Goal: Check status: Check status

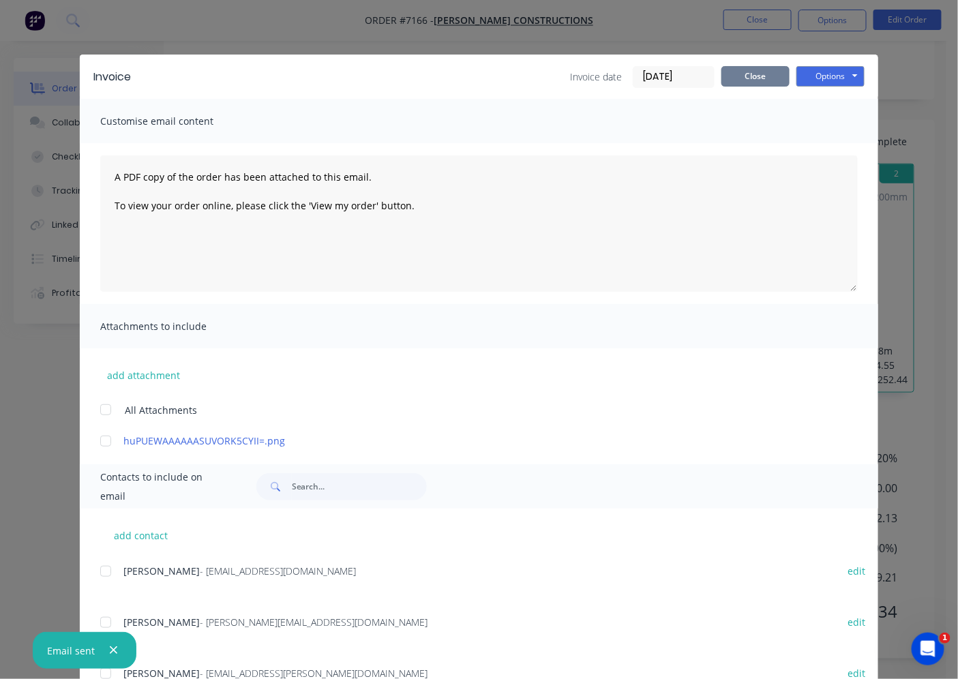
drag, startPoint x: 776, startPoint y: 83, endPoint x: 767, endPoint y: 72, distance: 14.0
click at [774, 83] on button "Close" at bounding box center [755, 76] width 68 height 20
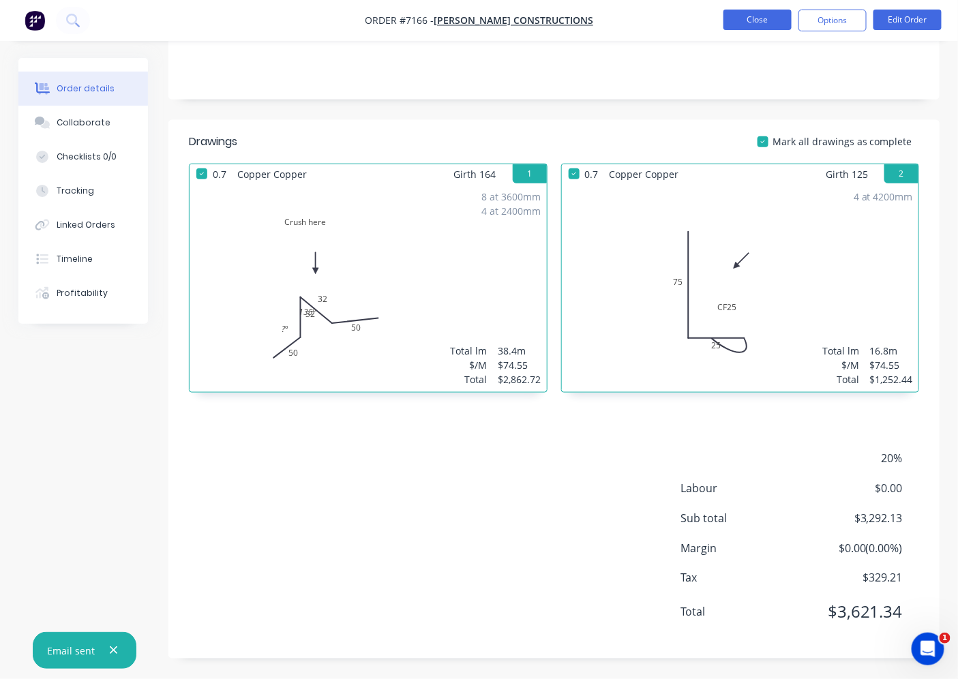
click at [752, 17] on button "Close" at bounding box center [757, 20] width 68 height 20
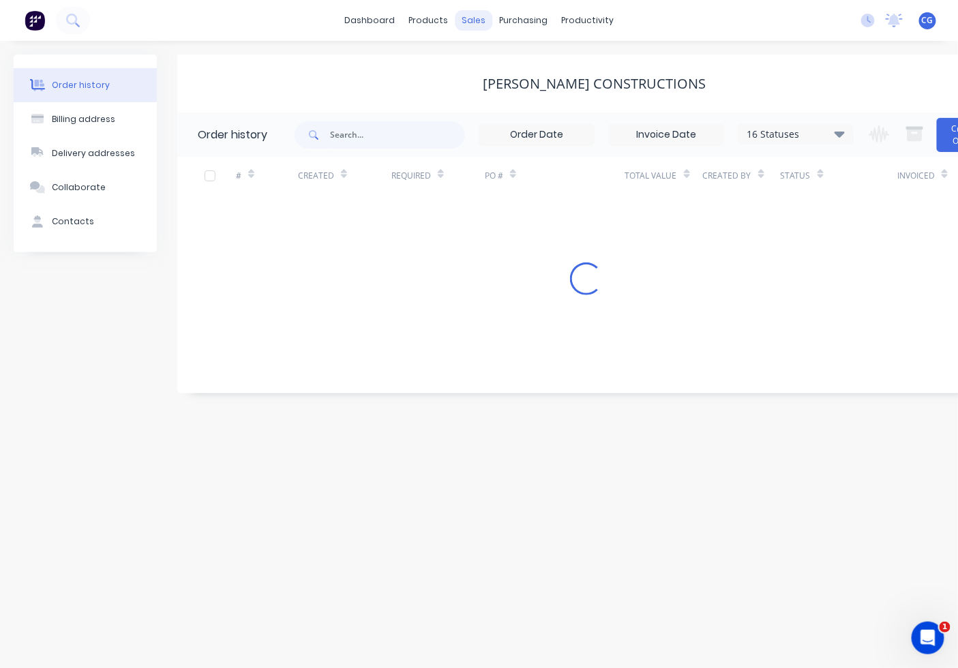
click at [459, 18] on div "sales" at bounding box center [473, 20] width 37 height 20
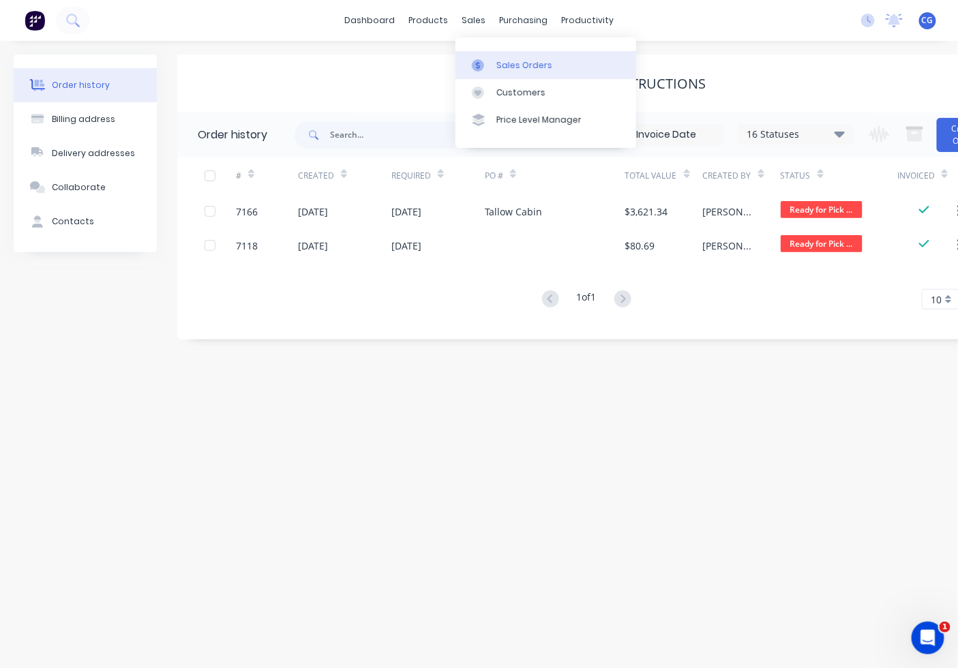
click at [491, 53] on link "Sales Orders" at bounding box center [545, 64] width 181 height 27
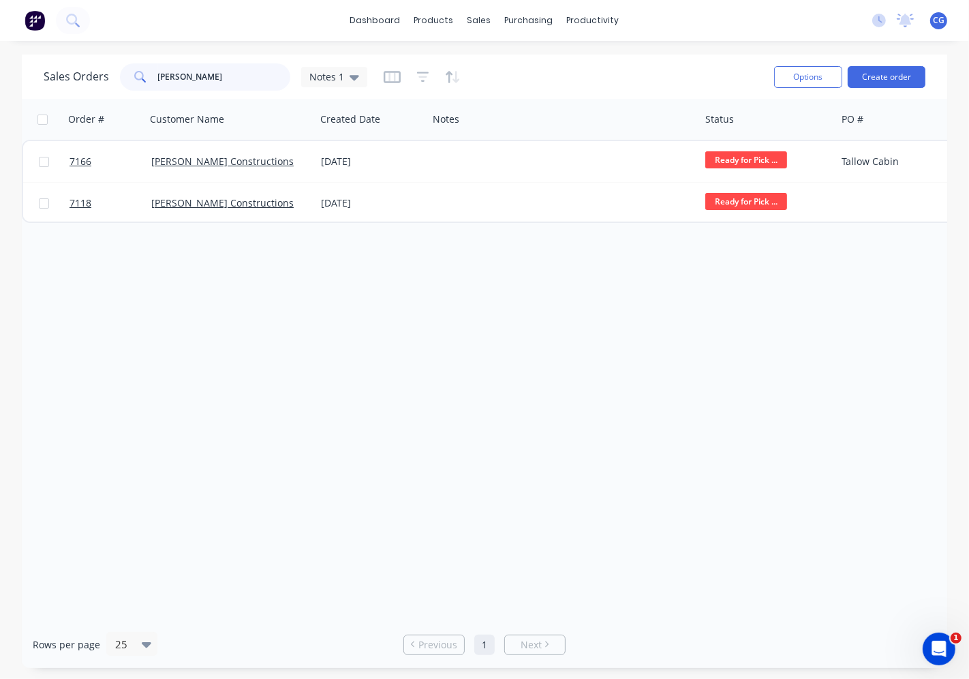
drag, startPoint x: 189, startPoint y: 77, endPoint x: 116, endPoint y: 66, distance: 74.4
click at [120, 67] on div "[PERSON_NAME]" at bounding box center [205, 76] width 170 height 27
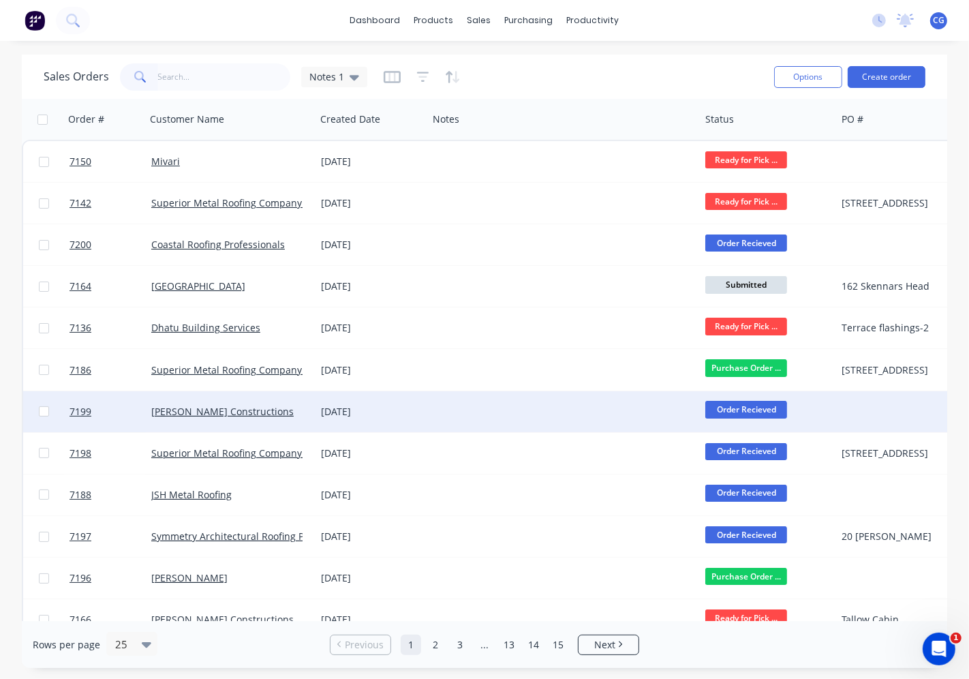
click at [740, 405] on span "Order Recieved" at bounding box center [746, 409] width 82 height 17
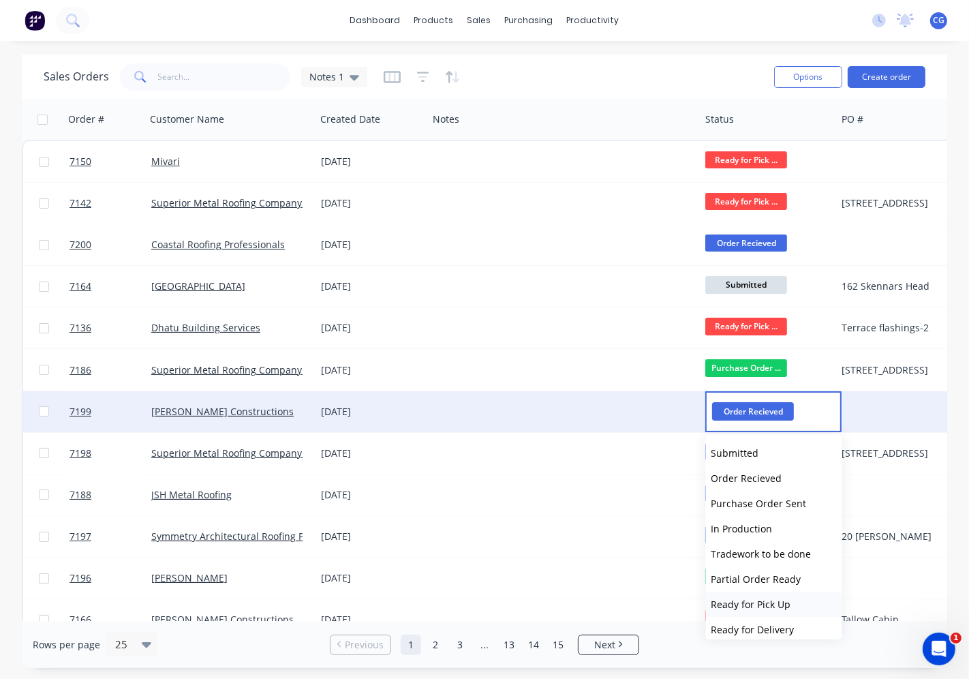
click at [754, 604] on span "Ready for Pick Up" at bounding box center [751, 604] width 80 height 13
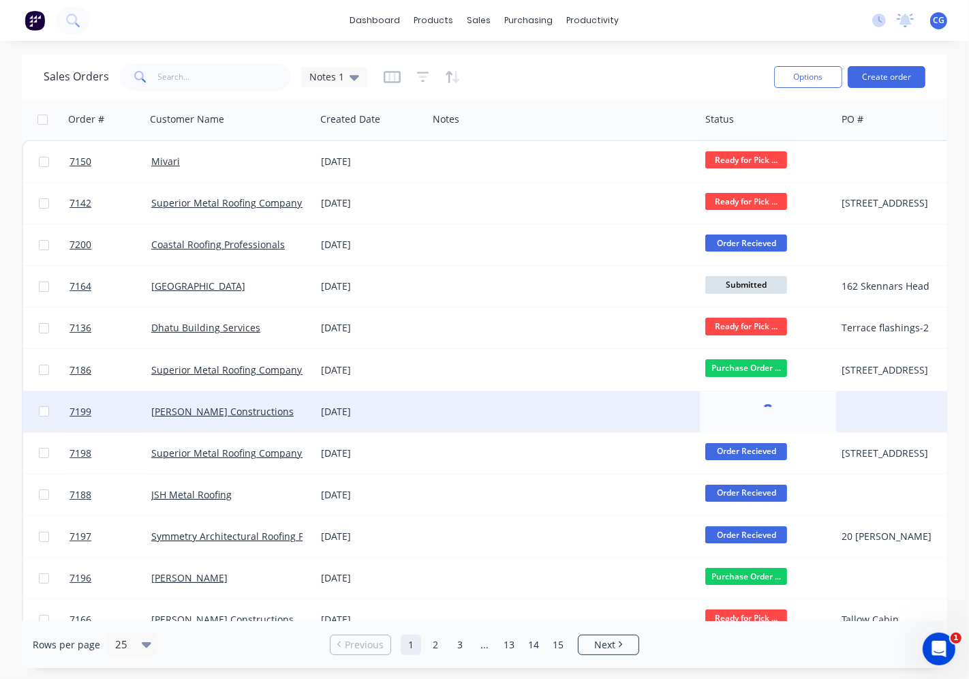
click at [337, 410] on div "[DATE]" at bounding box center [372, 412] width 102 height 14
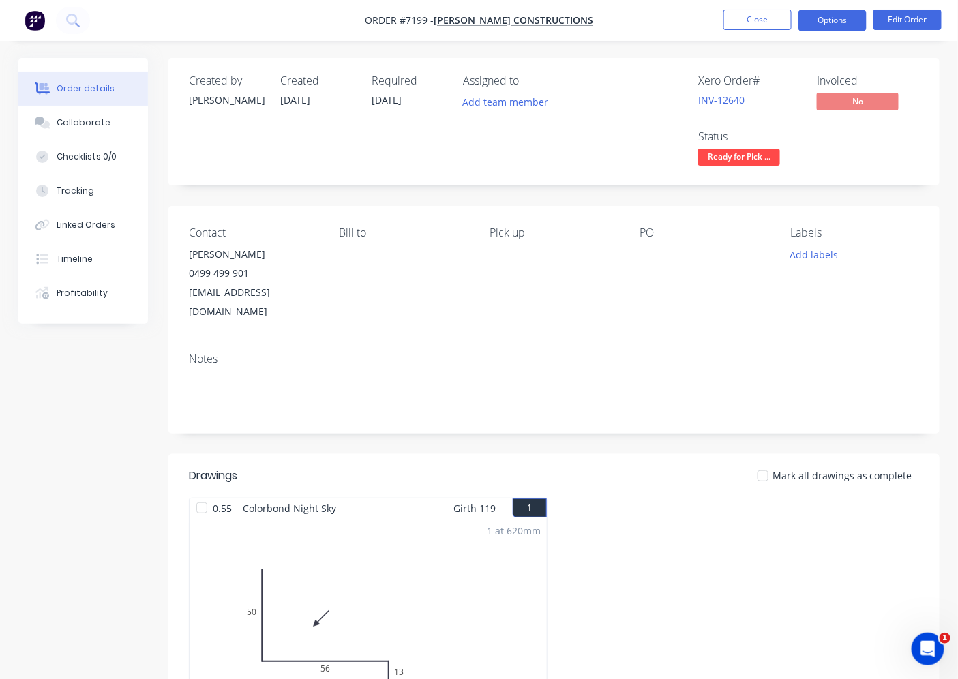
click at [829, 15] on button "Options" at bounding box center [832, 21] width 68 height 22
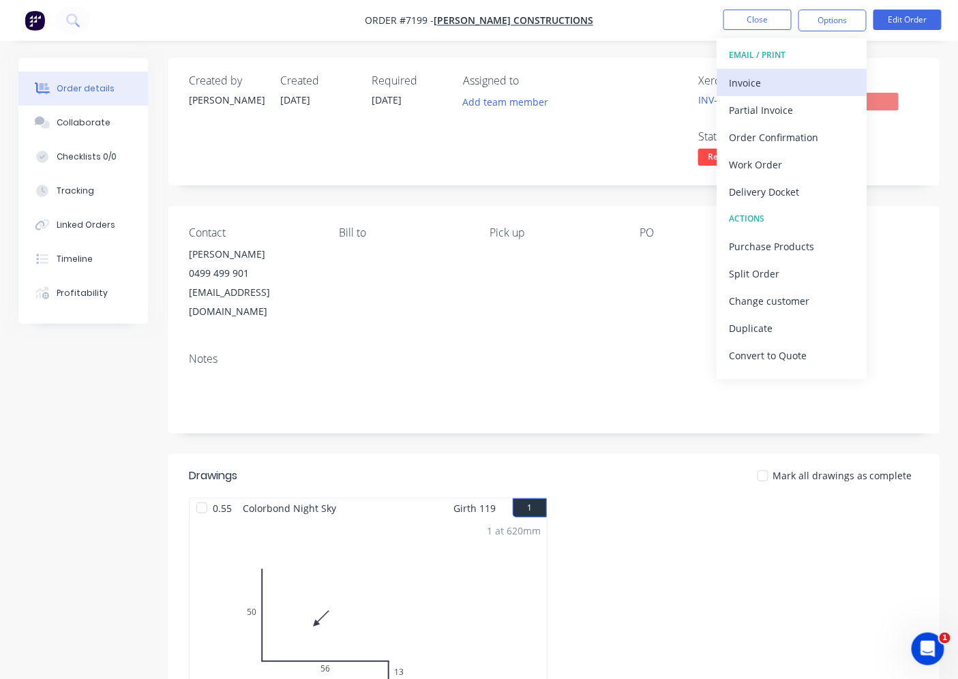
click at [795, 80] on div "Invoice" at bounding box center [791, 83] width 125 height 20
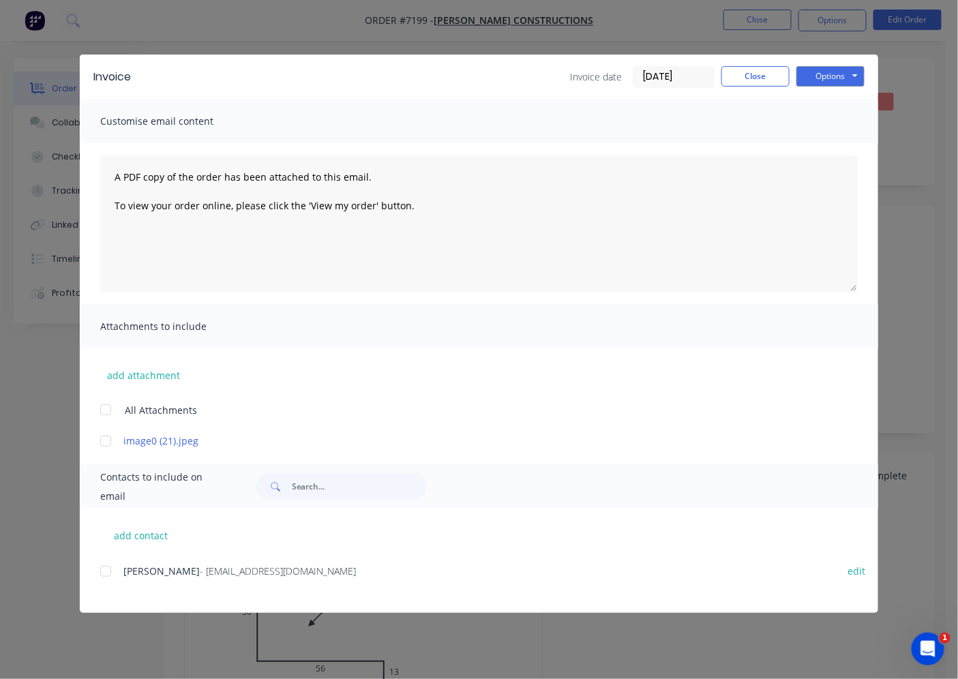
drag, startPoint x: 105, startPoint y: 573, endPoint x: 297, endPoint y: 544, distance: 194.4
click at [106, 572] on div at bounding box center [105, 570] width 27 height 27
click at [847, 80] on button "Options" at bounding box center [830, 76] width 68 height 20
click at [822, 135] on button "Email" at bounding box center [839, 145] width 87 height 22
click at [776, 80] on button "Close" at bounding box center [755, 76] width 68 height 20
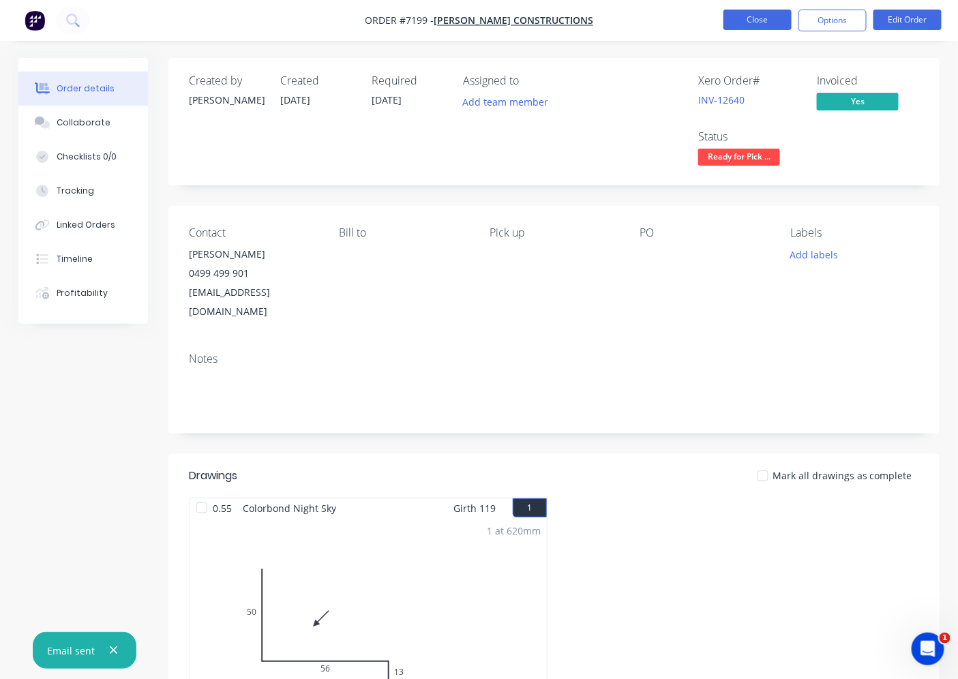
click at [763, 24] on button "Close" at bounding box center [757, 20] width 68 height 20
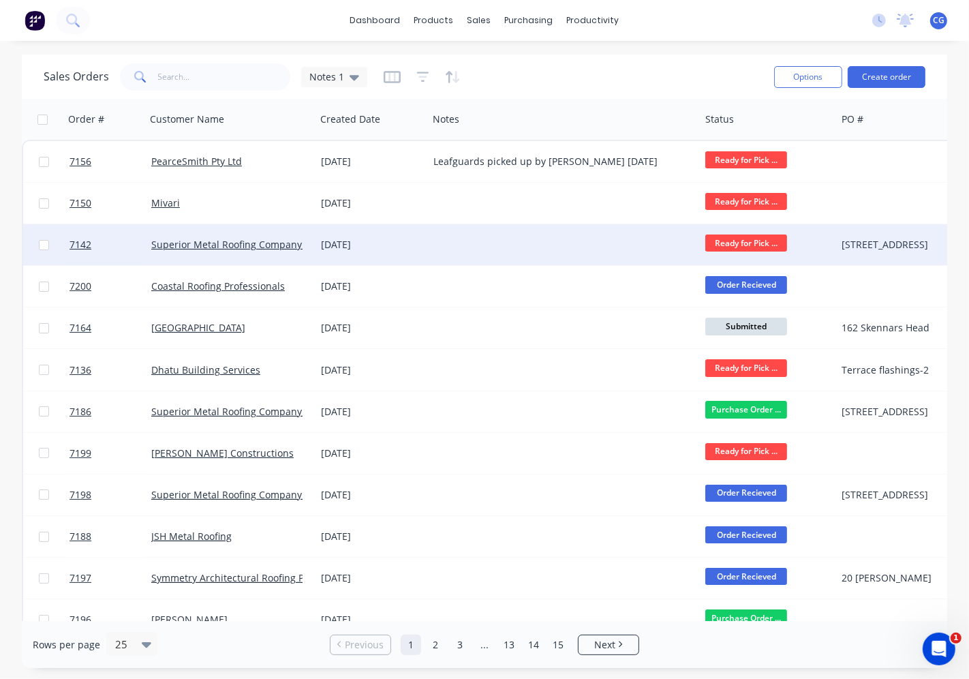
click at [302, 241] on div "Superior Metal Roofing Company Pty Ltd" at bounding box center [230, 245] width 159 height 14
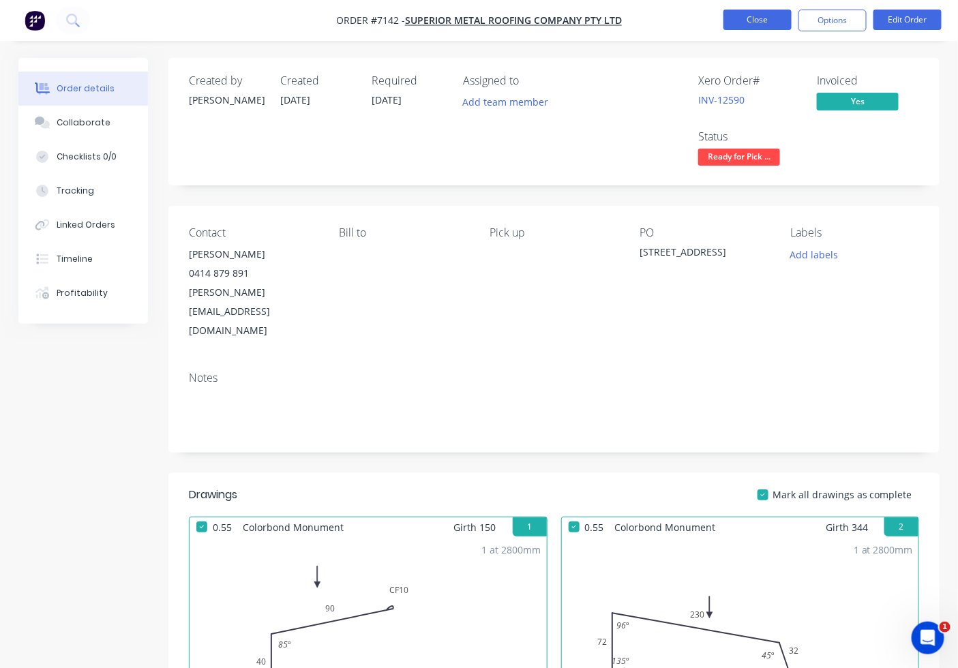
click at [781, 25] on button "Close" at bounding box center [757, 20] width 68 height 20
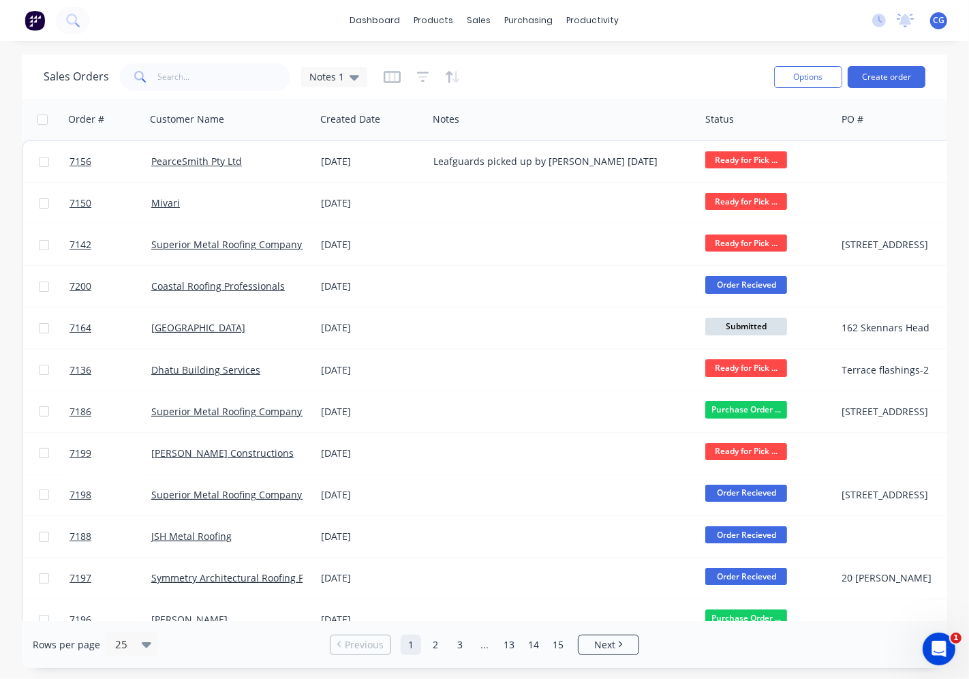
click at [230, 91] on div "Sales Orders Notes 1" at bounding box center [404, 76] width 720 height 33
click at [226, 76] on input "text" at bounding box center [224, 76] width 133 height 27
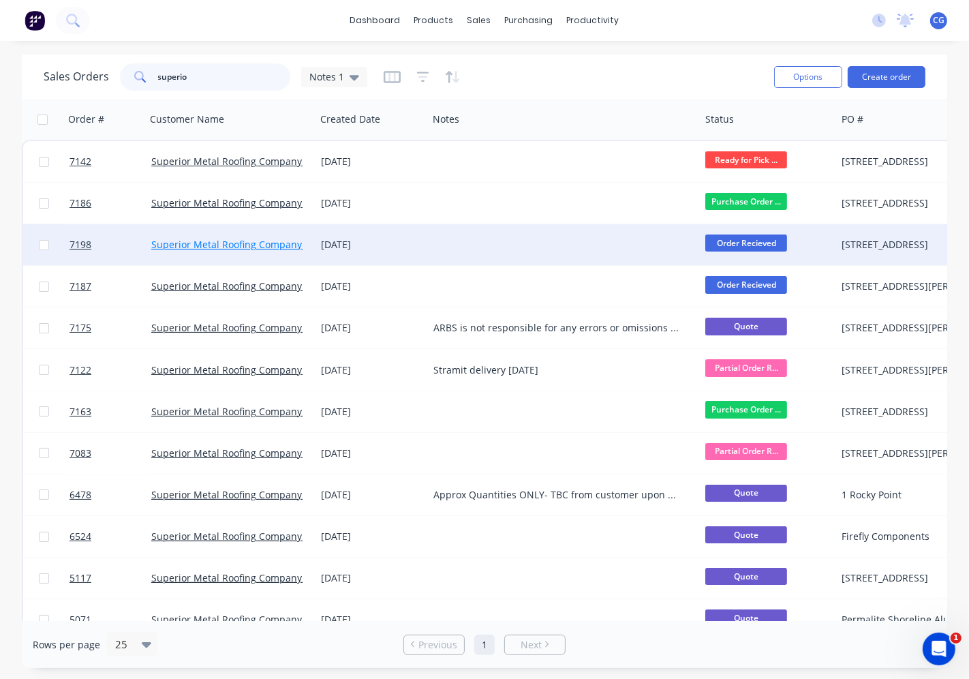
type input "superio"
click at [240, 248] on link "Superior Metal Roofing Company Pty Ltd" at bounding box center [243, 244] width 184 height 13
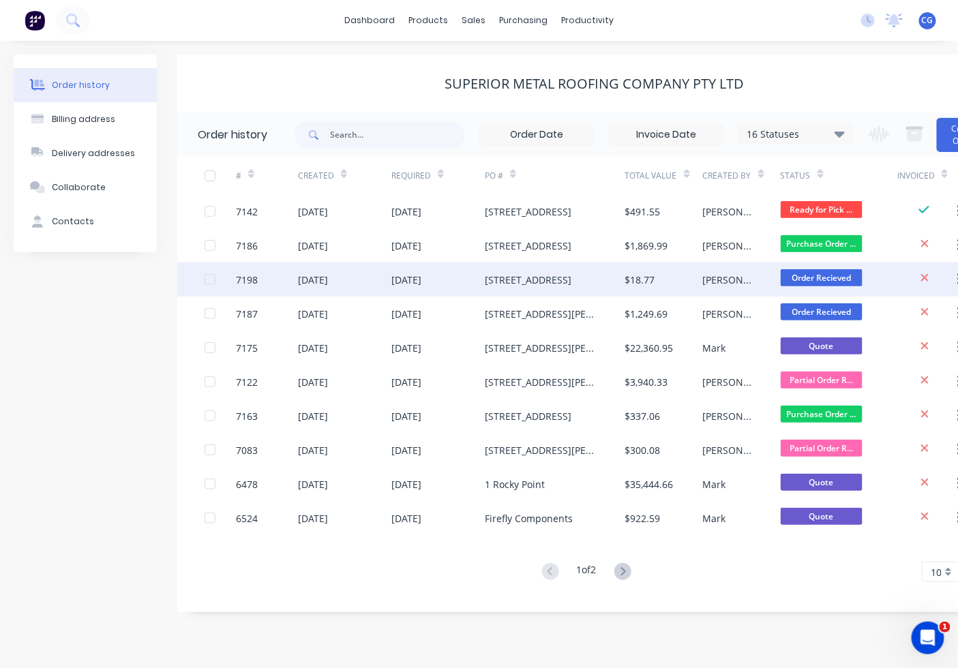
click at [672, 289] on div "$18.77" at bounding box center [664, 279] width 78 height 34
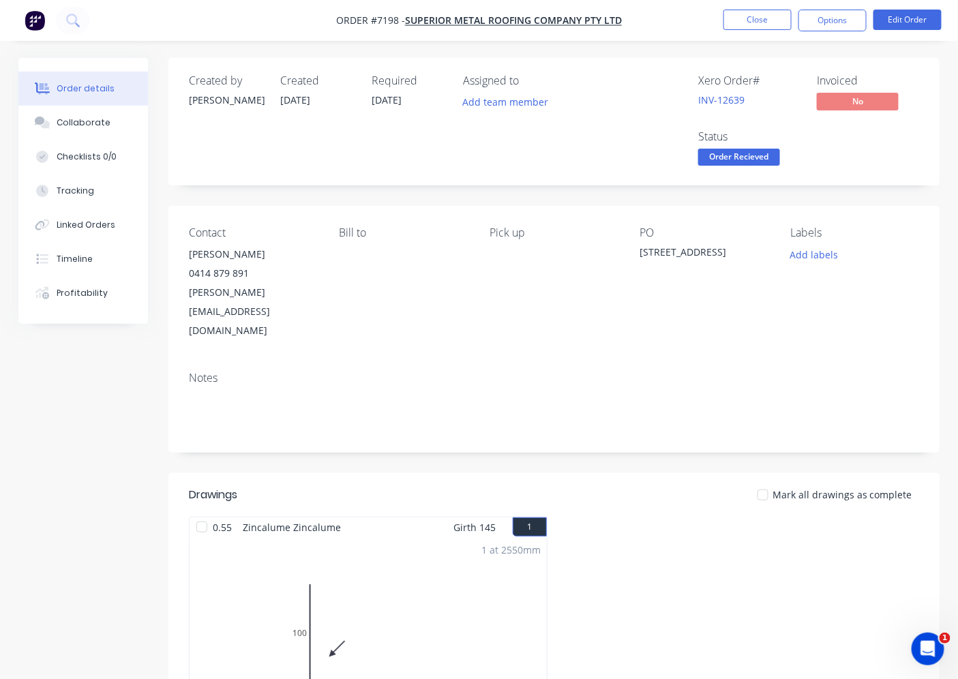
click at [750, 179] on div "Created by [PERSON_NAME] Created [DATE] Required [DATE] Assigned to Add team me…" at bounding box center [553, 121] width 771 height 127
drag, startPoint x: 750, startPoint y: 160, endPoint x: 750, endPoint y: 176, distance: 15.7
click at [750, 161] on span "Order Recieved" at bounding box center [739, 157] width 82 height 17
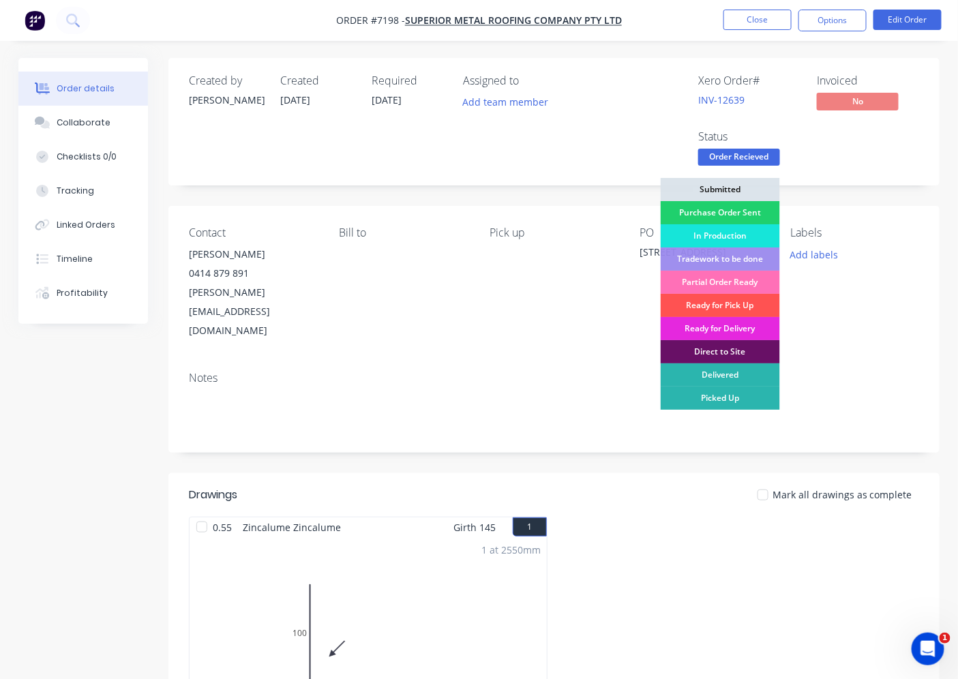
drag, startPoint x: 746, startPoint y: 301, endPoint x: 771, endPoint y: 154, distance: 149.3
click at [746, 301] on div "Ready for Pick Up" at bounding box center [719, 305] width 119 height 23
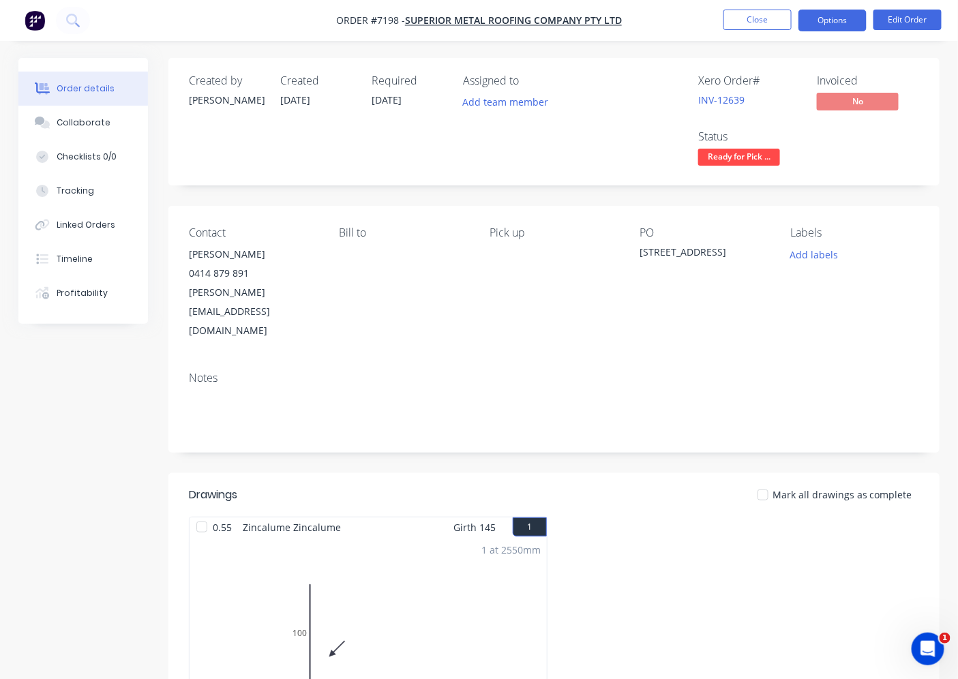
click at [842, 27] on button "Options" at bounding box center [832, 21] width 68 height 22
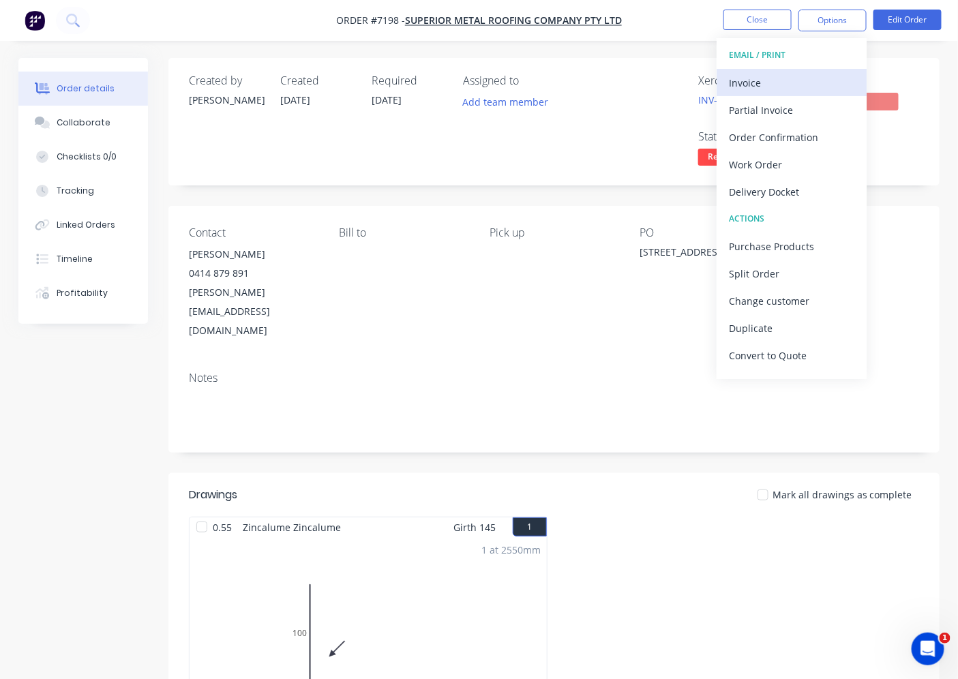
click at [803, 87] on div "Invoice" at bounding box center [791, 83] width 125 height 20
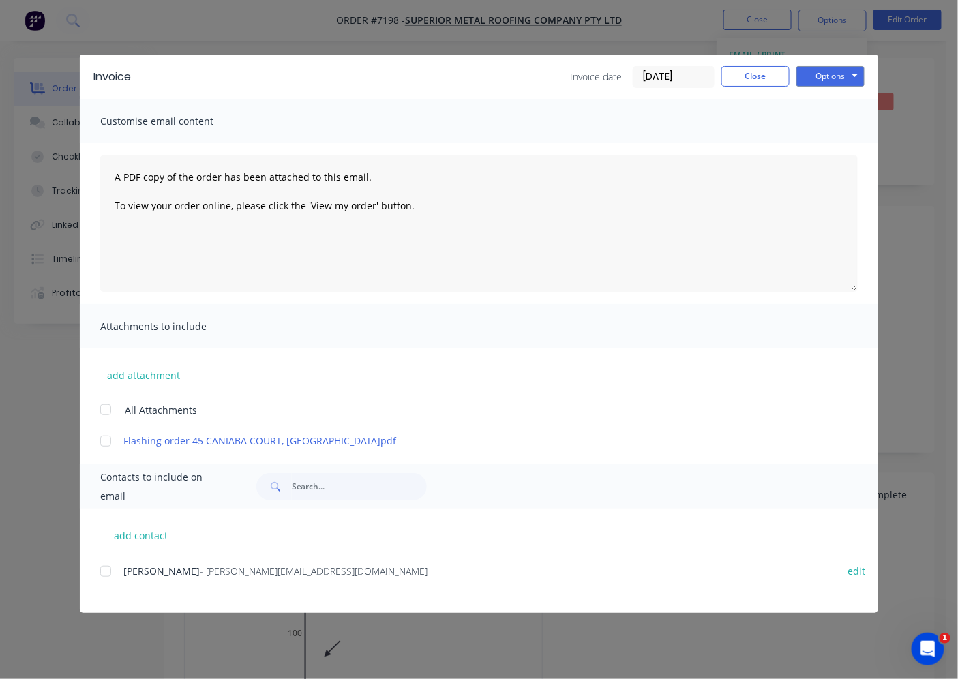
click at [100, 568] on div at bounding box center [105, 570] width 27 height 27
click at [801, 83] on button "Options" at bounding box center [830, 76] width 68 height 20
click at [814, 144] on button "Email" at bounding box center [839, 145] width 87 height 22
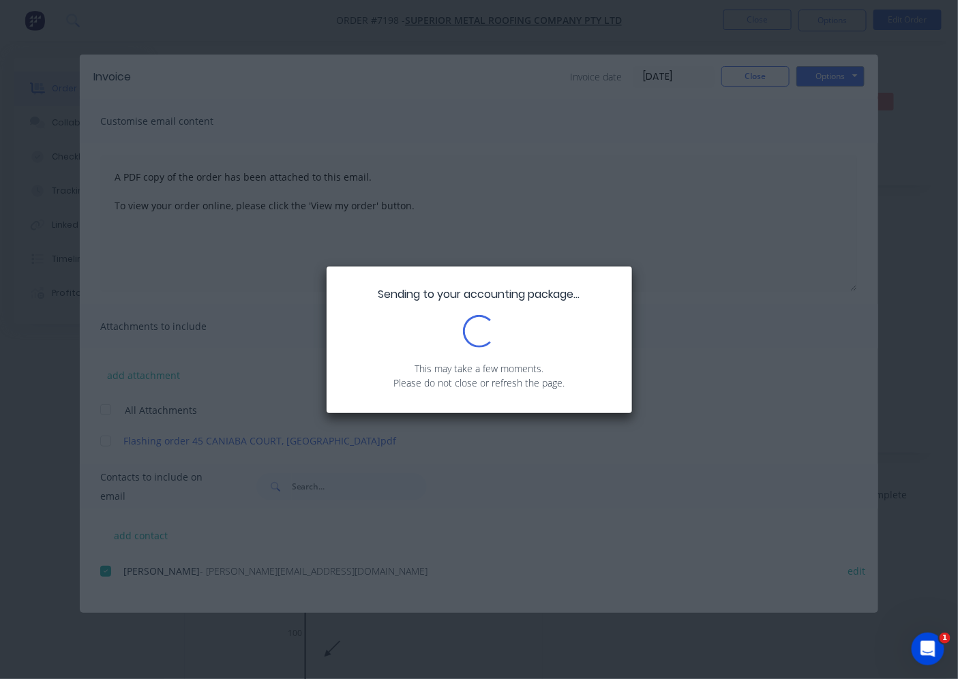
click at [921, 397] on div "Sending to your accounting package... Loading... This may take a few moments. P…" at bounding box center [479, 339] width 958 height 679
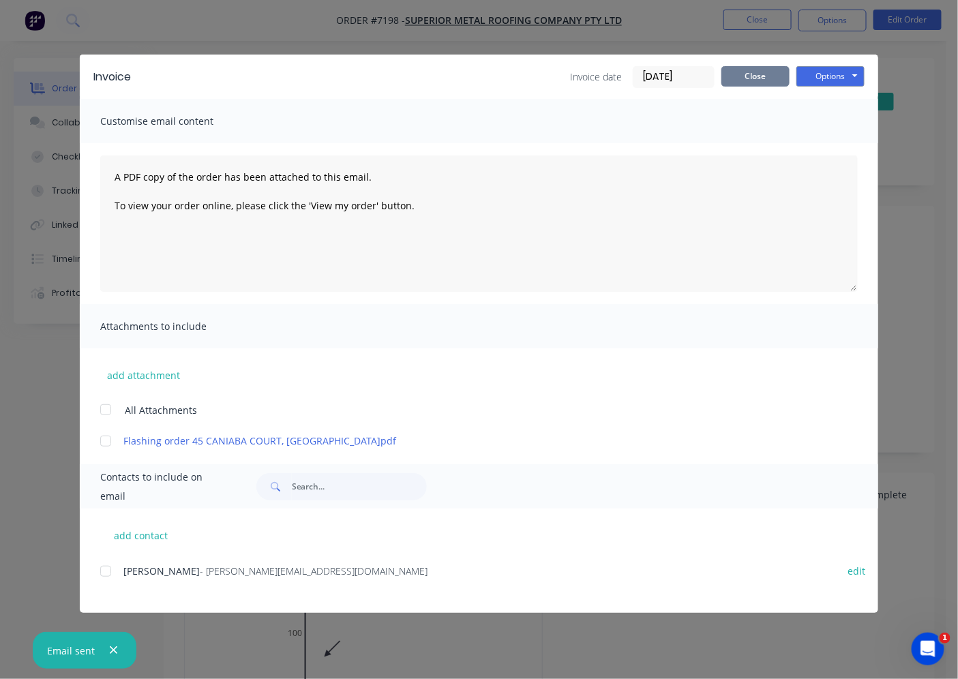
click at [760, 80] on button "Close" at bounding box center [755, 76] width 68 height 20
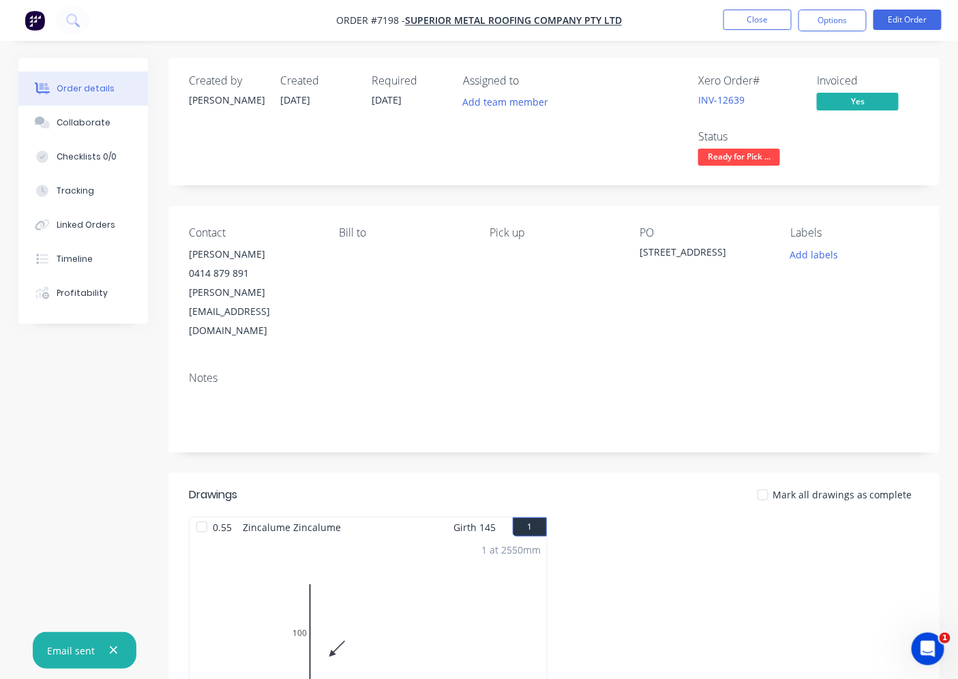
click at [762, 481] on div at bounding box center [762, 494] width 27 height 27
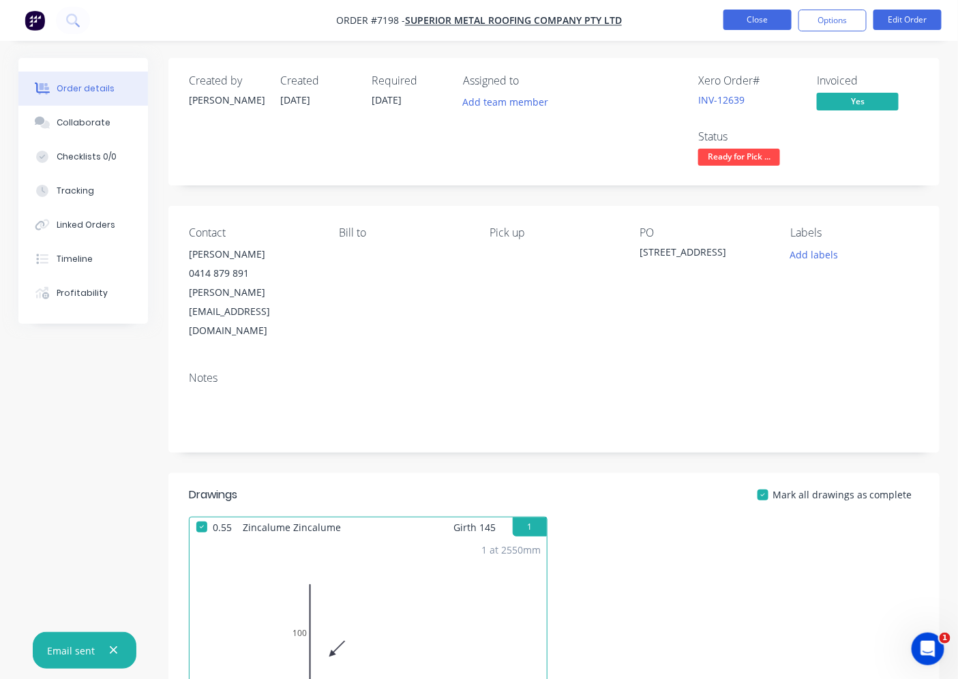
click at [786, 29] on button "Close" at bounding box center [757, 20] width 68 height 20
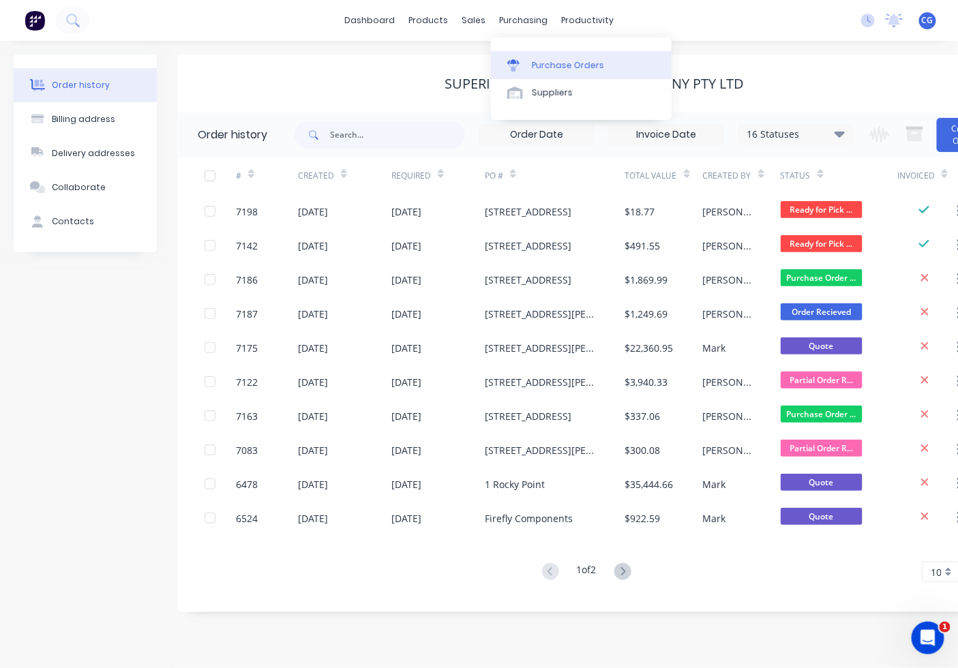
click at [577, 70] on div "Purchase Orders" at bounding box center [568, 65] width 72 height 12
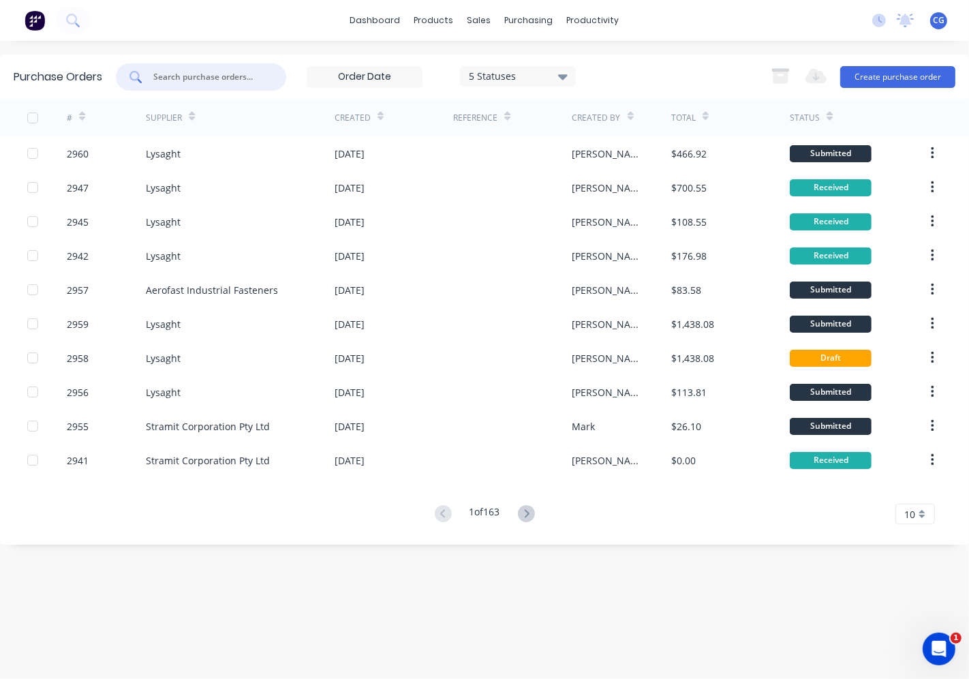
click at [202, 74] on input "text" at bounding box center [208, 77] width 113 height 14
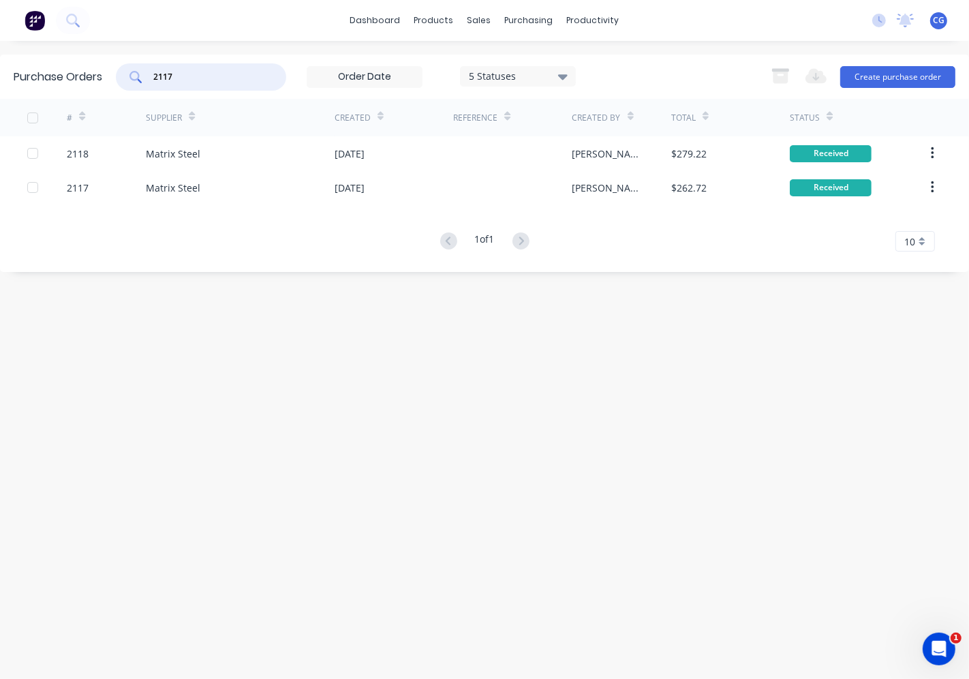
drag, startPoint x: 185, startPoint y: 74, endPoint x: 104, endPoint y: 70, distance: 81.2
click at [104, 70] on div "Purchase Orders 2117 5 Statuses 5 Statuses Export to Excel (XLSX) Create purcha…" at bounding box center [484, 77] width 969 height 44
type input "2117"
click at [468, 22] on div "sales" at bounding box center [479, 20] width 37 height 20
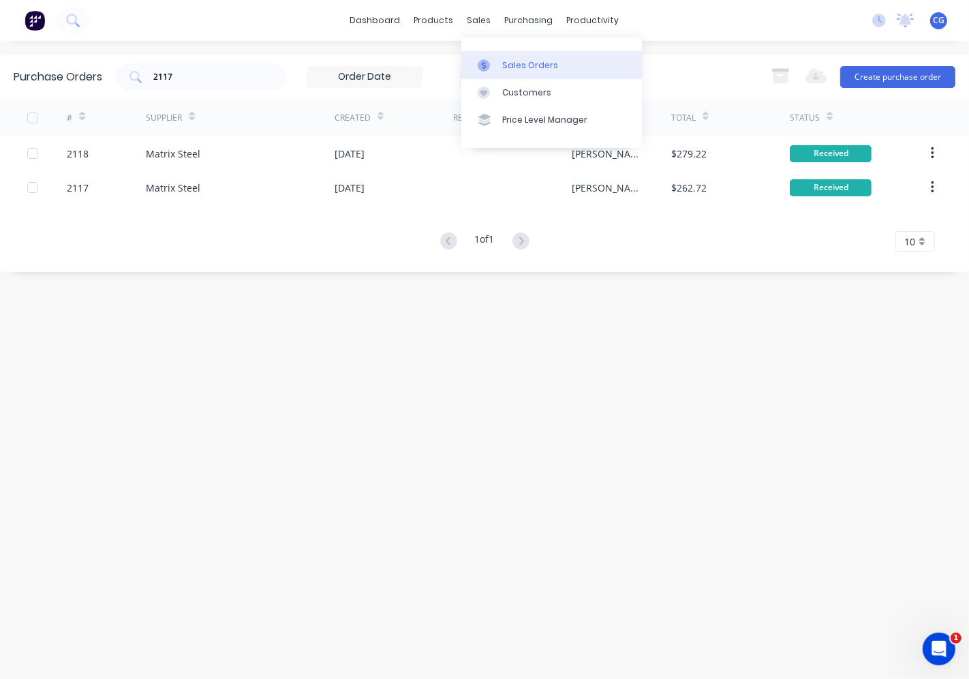
click at [542, 65] on div "Sales Orders" at bounding box center [530, 65] width 56 height 12
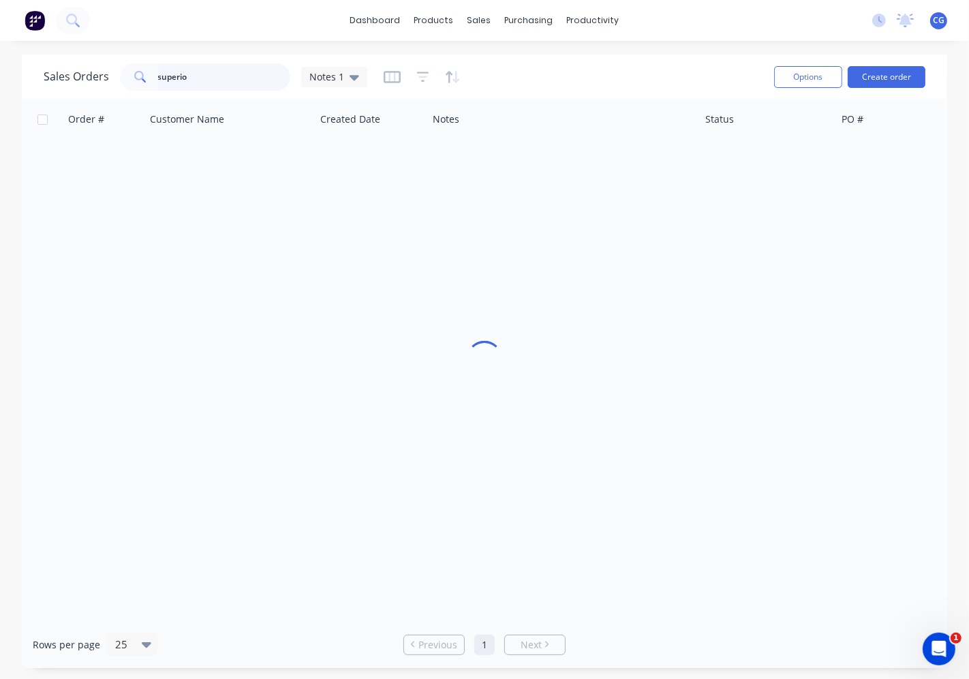
click at [120, 80] on div "superio" at bounding box center [205, 76] width 170 height 27
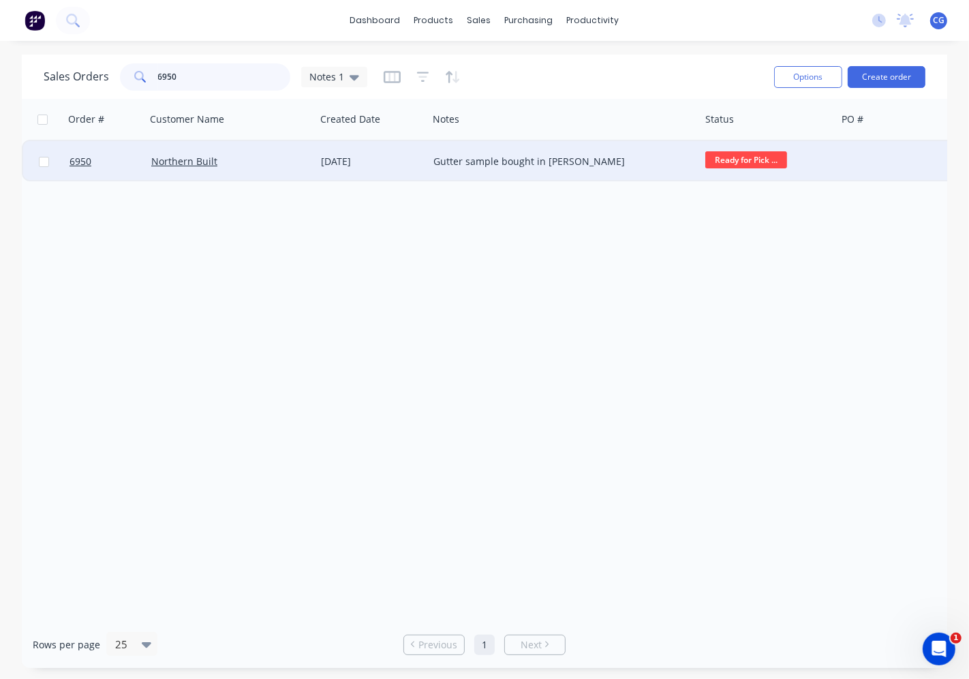
type input "6950"
click at [262, 164] on div "Northern Built" at bounding box center [226, 162] width 151 height 14
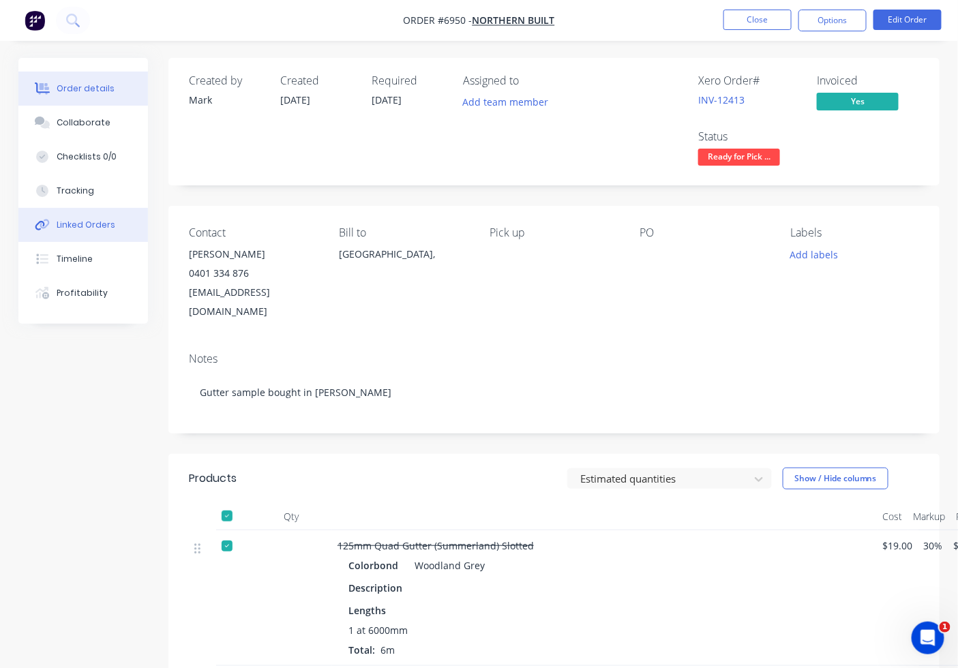
click at [82, 228] on div "Linked Orders" at bounding box center [86, 225] width 59 height 12
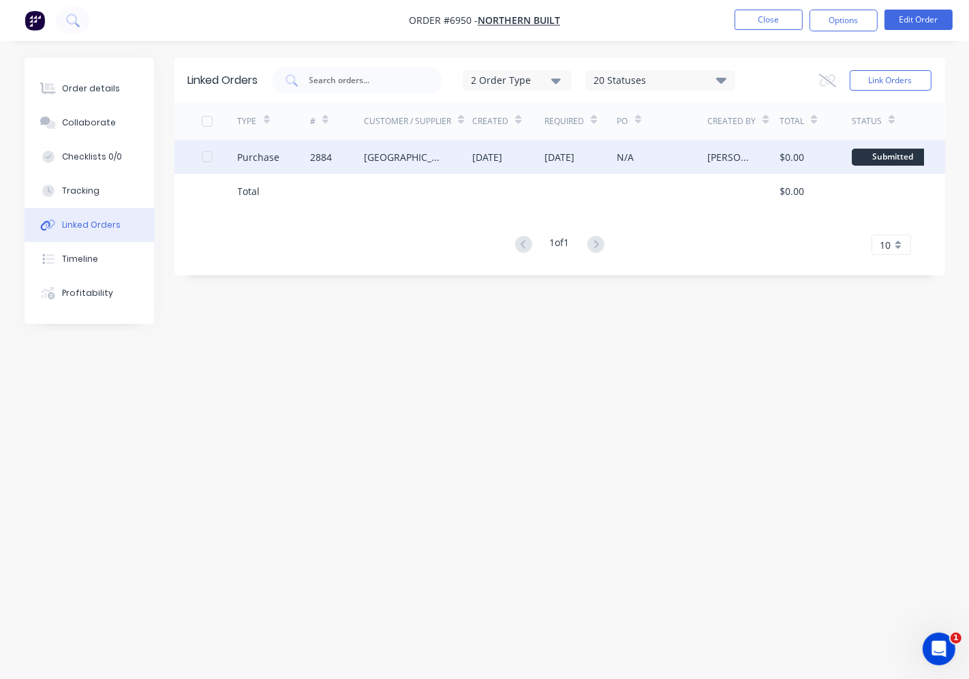
click at [426, 158] on div "[GEOGRAPHIC_DATA]" at bounding box center [404, 157] width 81 height 14
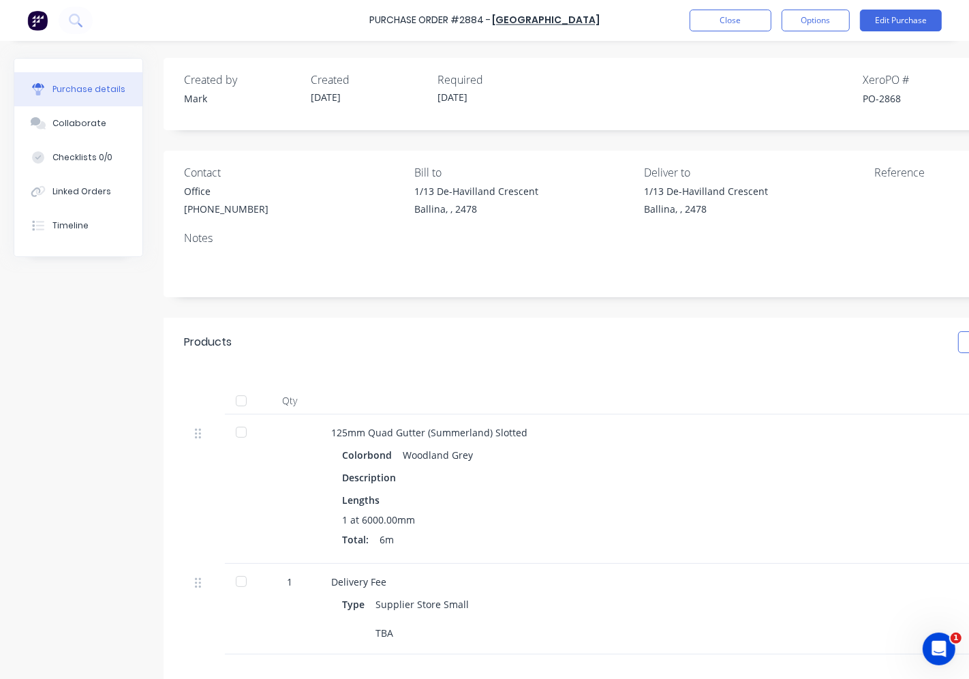
click at [90, 87] on div "Purchase details" at bounding box center [88, 89] width 73 height 12
click at [763, 21] on button "Close" at bounding box center [731, 21] width 82 height 22
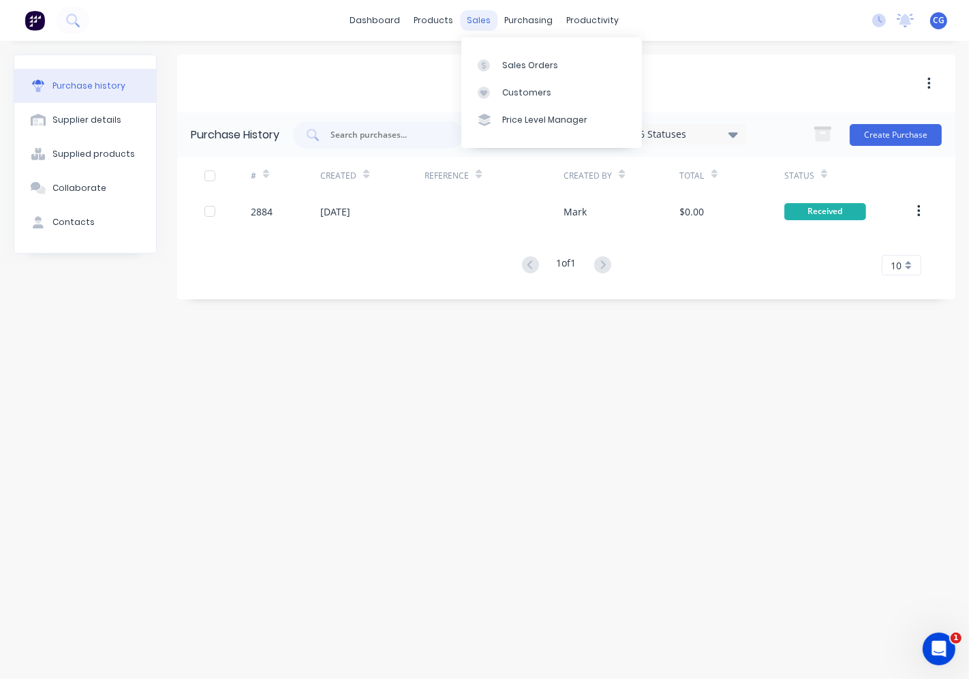
click at [487, 19] on div "sales" at bounding box center [479, 20] width 37 height 20
click at [508, 63] on div "Sales Orders" at bounding box center [530, 65] width 56 height 12
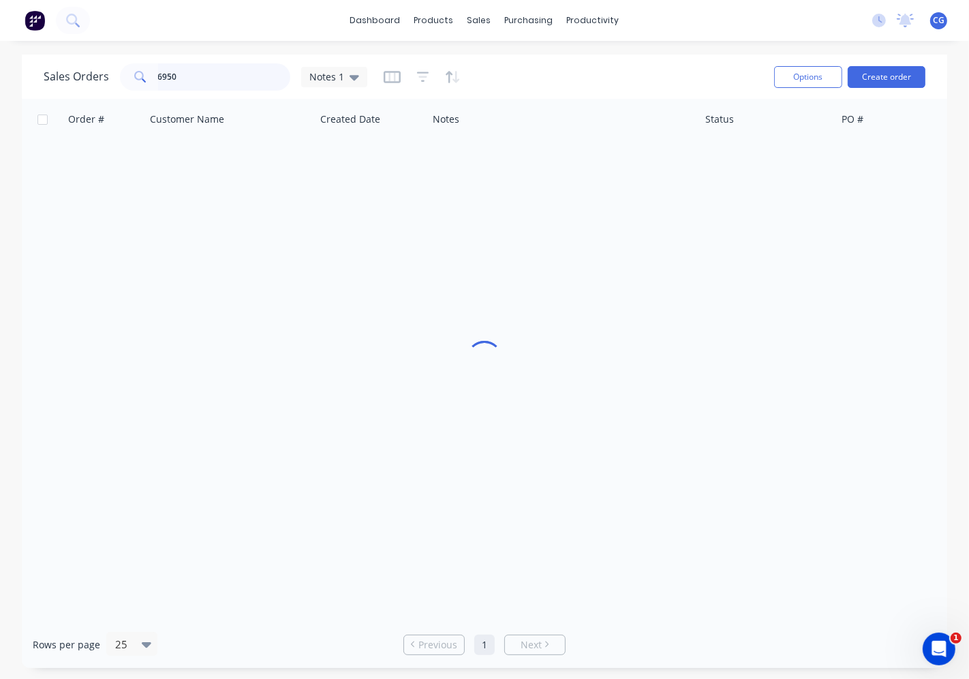
click at [228, 77] on input "6950" at bounding box center [224, 76] width 133 height 27
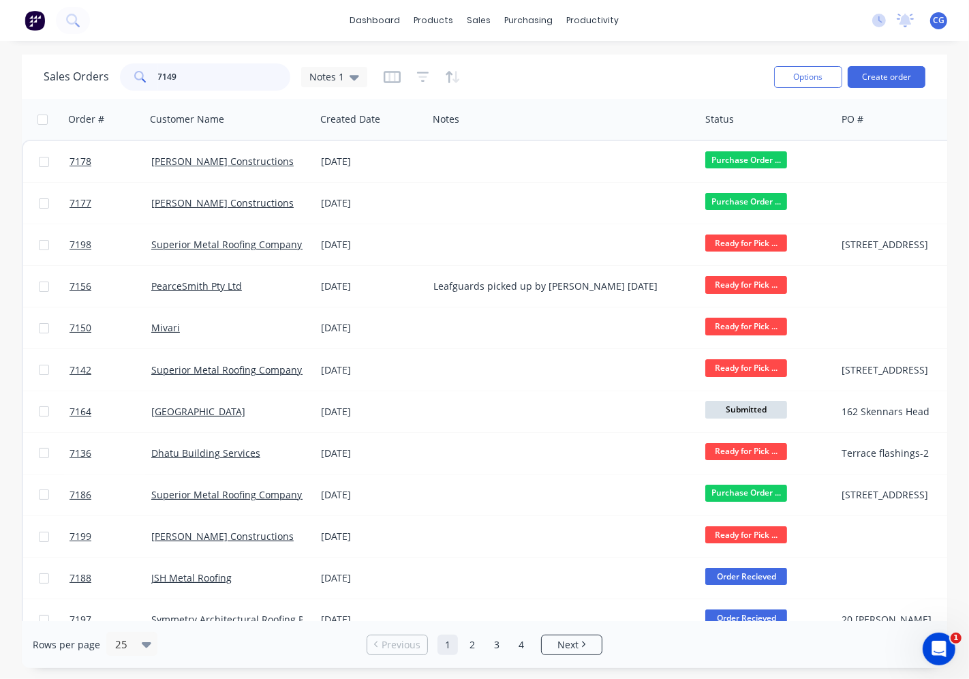
type input "7149"
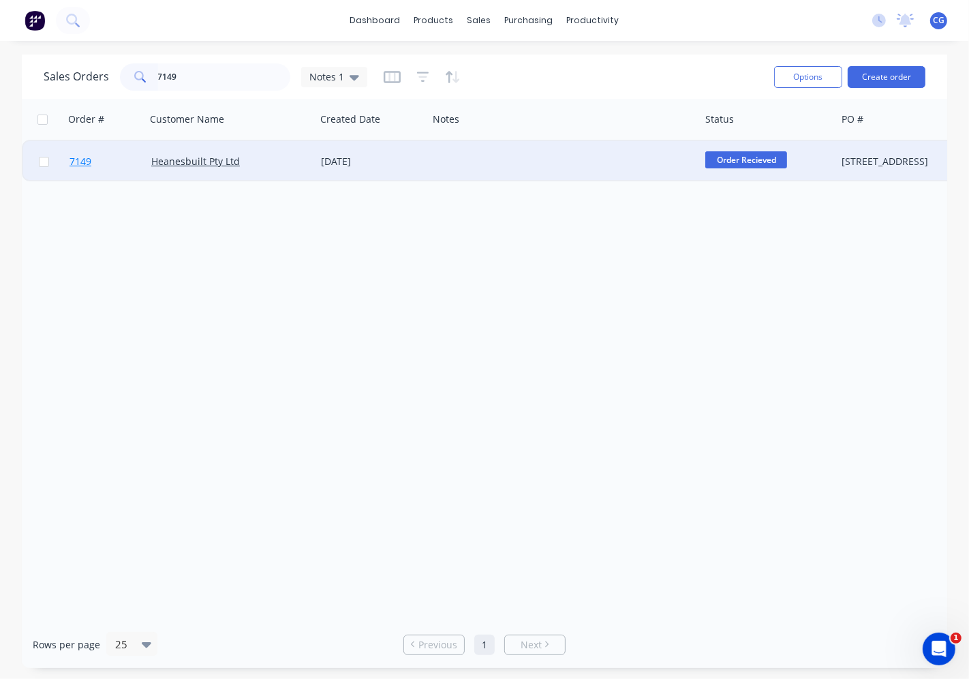
click at [149, 172] on link "7149" at bounding box center [111, 161] width 82 height 41
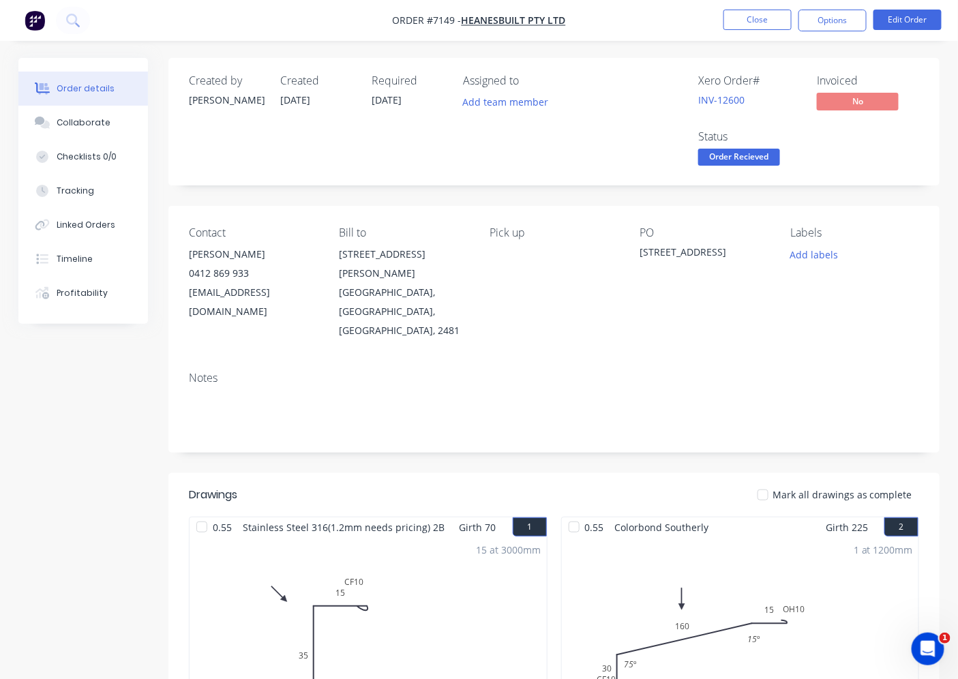
click at [750, 162] on span "Order Recieved" at bounding box center [739, 157] width 82 height 17
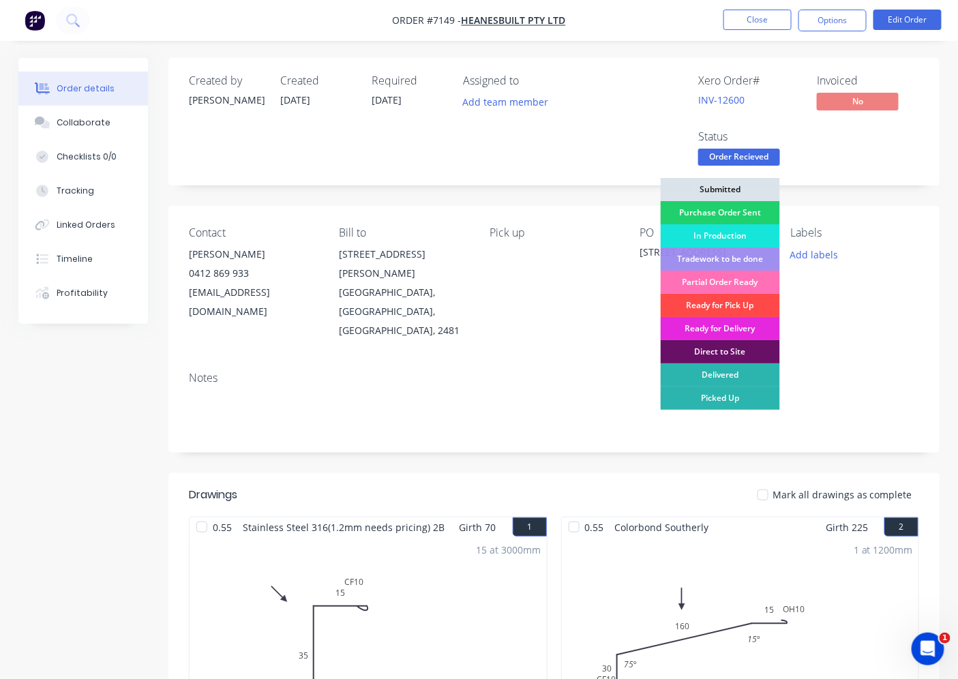
click at [726, 299] on div "Ready for Pick Up" at bounding box center [719, 305] width 119 height 23
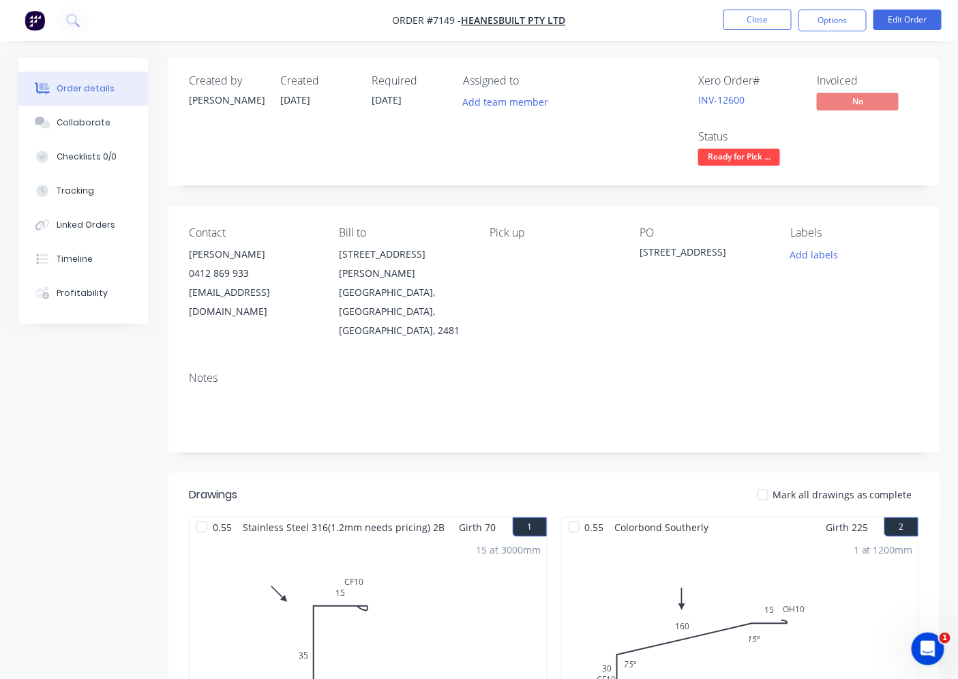
click at [784, 487] on span "Mark all drawings as complete" at bounding box center [842, 494] width 140 height 14
click at [770, 481] on div at bounding box center [762, 494] width 27 height 27
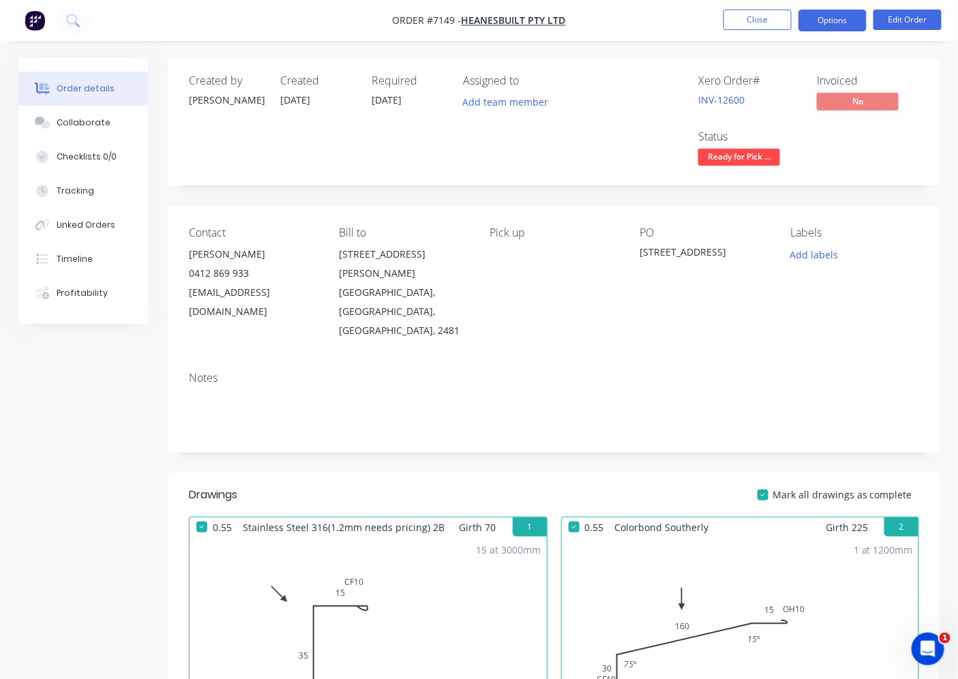
click at [819, 16] on button "Options" at bounding box center [832, 21] width 68 height 22
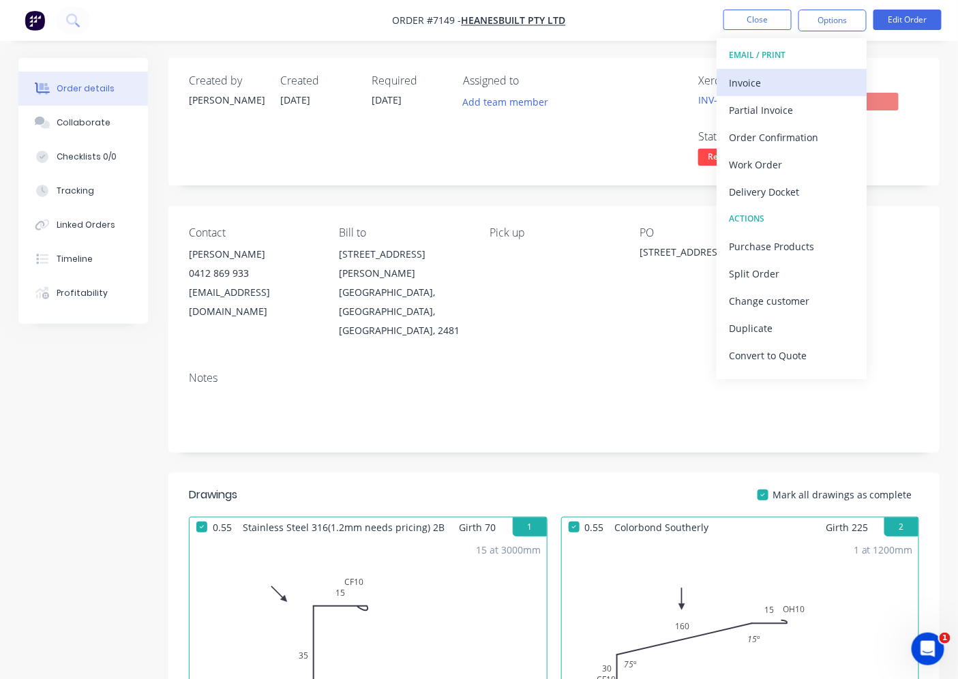
click at [791, 76] on div "Invoice" at bounding box center [791, 83] width 125 height 20
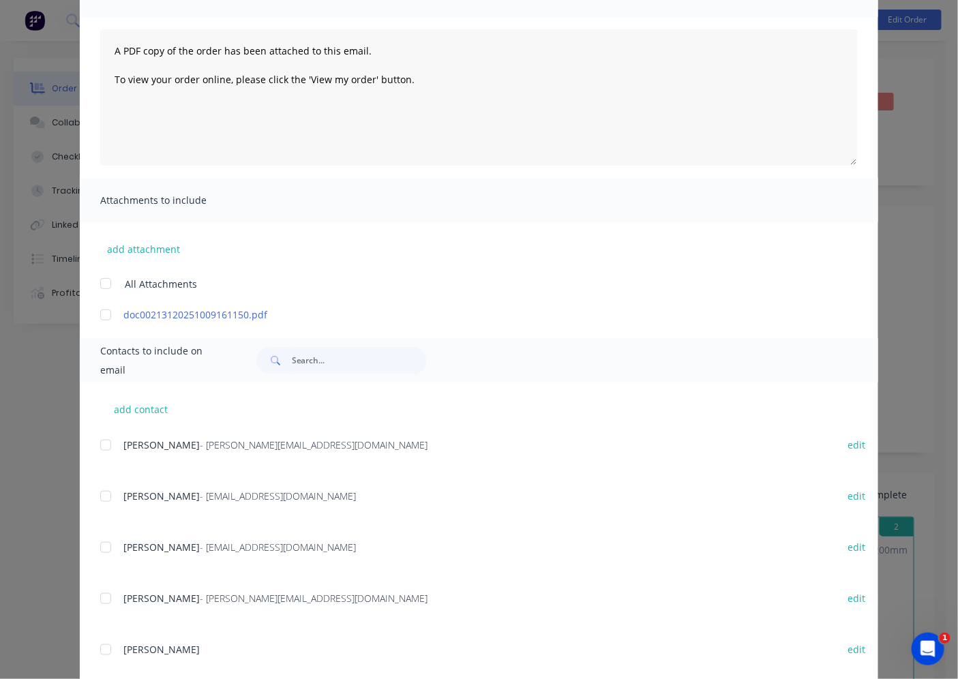
scroll to position [157, 0]
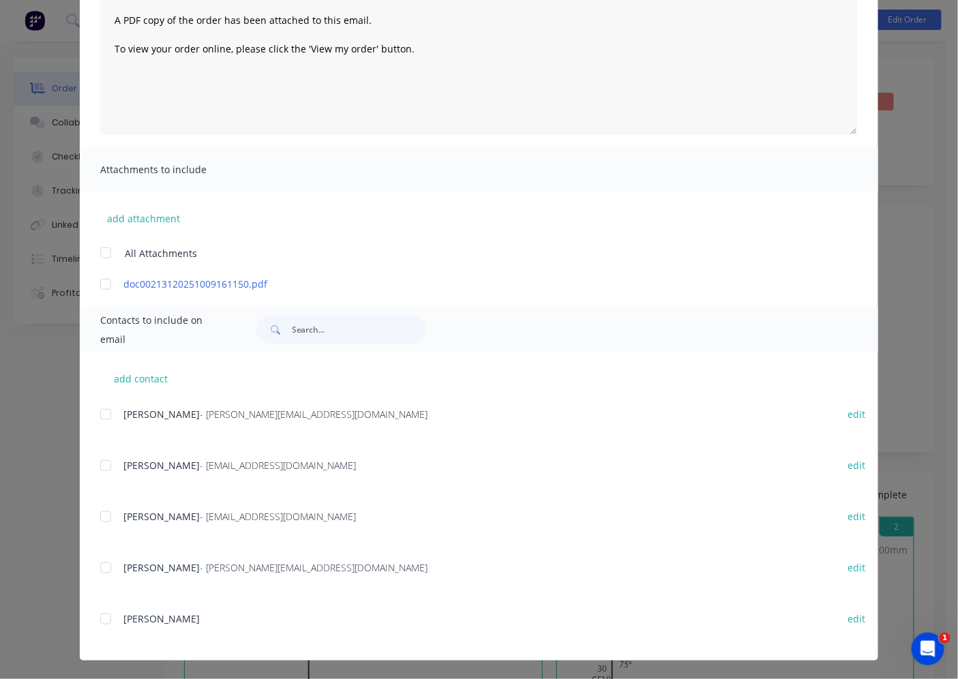
click at [109, 514] on div at bounding box center [105, 516] width 27 height 27
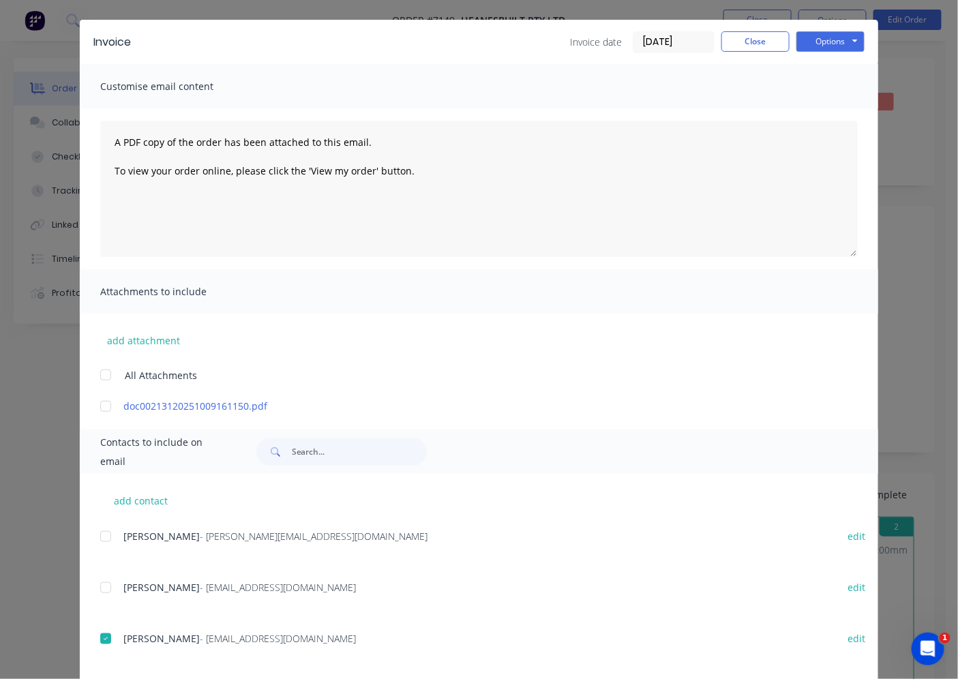
scroll to position [0, 0]
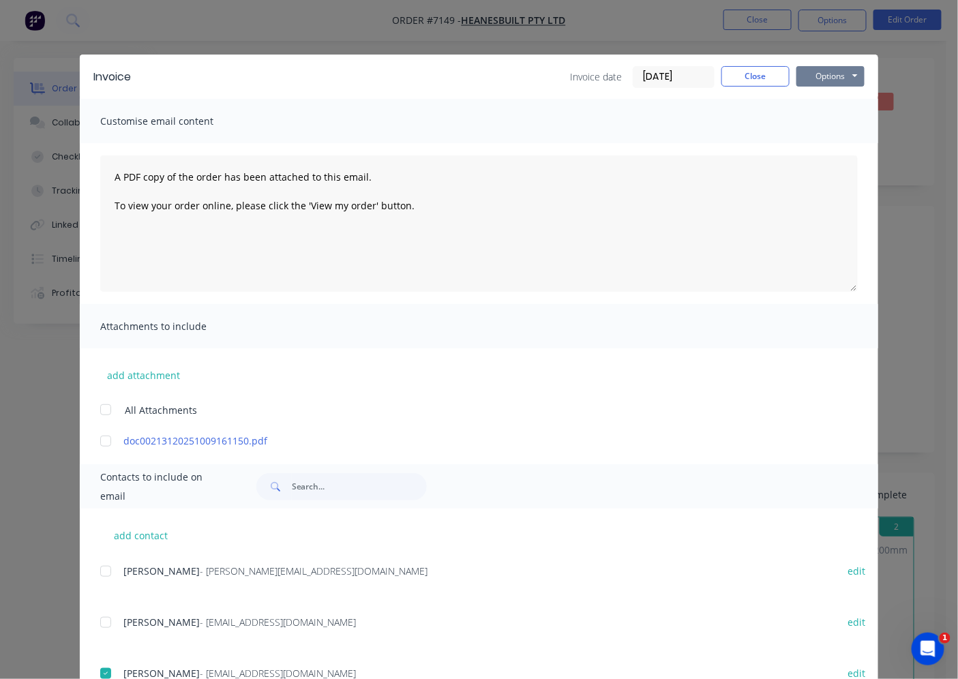
click at [826, 66] on button "Options" at bounding box center [830, 76] width 68 height 20
click at [826, 152] on button "Email" at bounding box center [839, 145] width 87 height 22
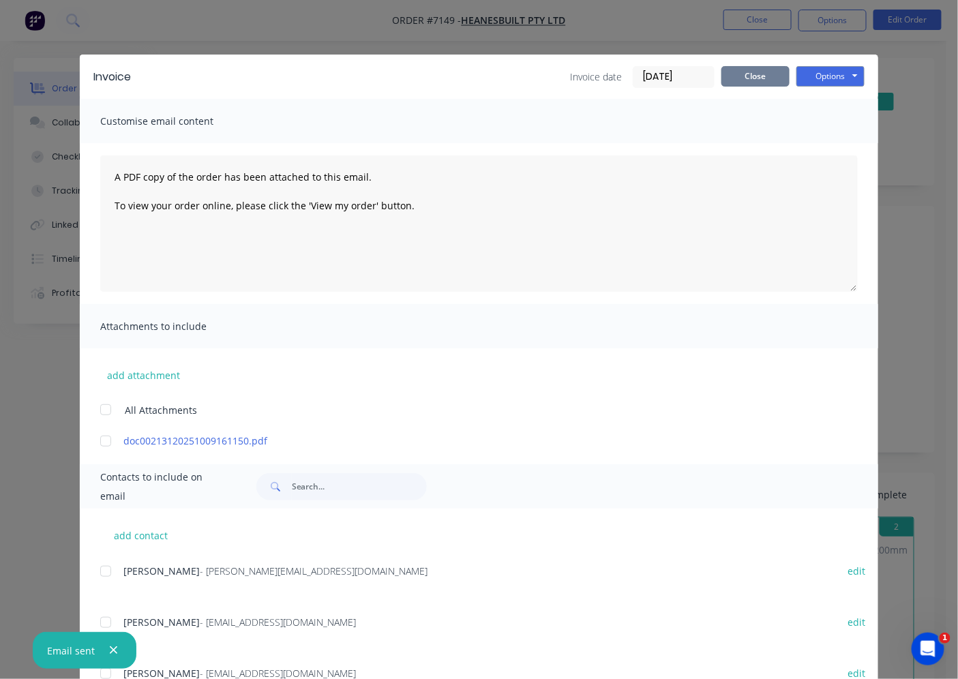
drag, startPoint x: 766, startPoint y: 84, endPoint x: 789, endPoint y: 104, distance: 29.9
click at [773, 90] on div "Invoice Invoice date [DATE] Close Options Preview Print Email" at bounding box center [479, 77] width 798 height 44
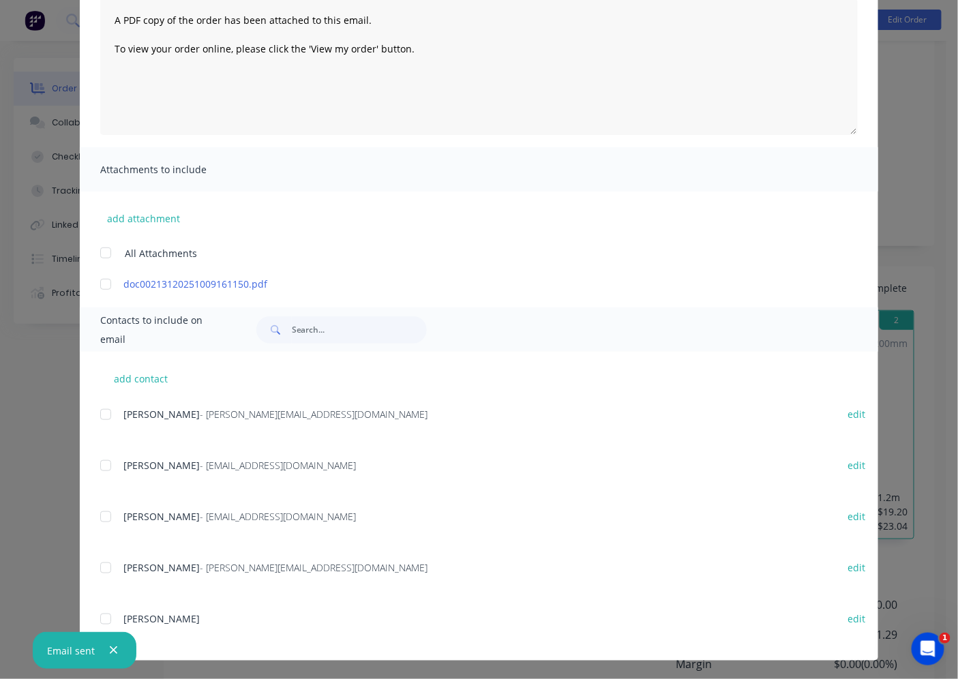
scroll to position [286, 0]
click at [945, 539] on div "Invoice Invoice date [DATE] Close Options Preview Print Email Customise email c…" at bounding box center [479, 339] width 958 height 679
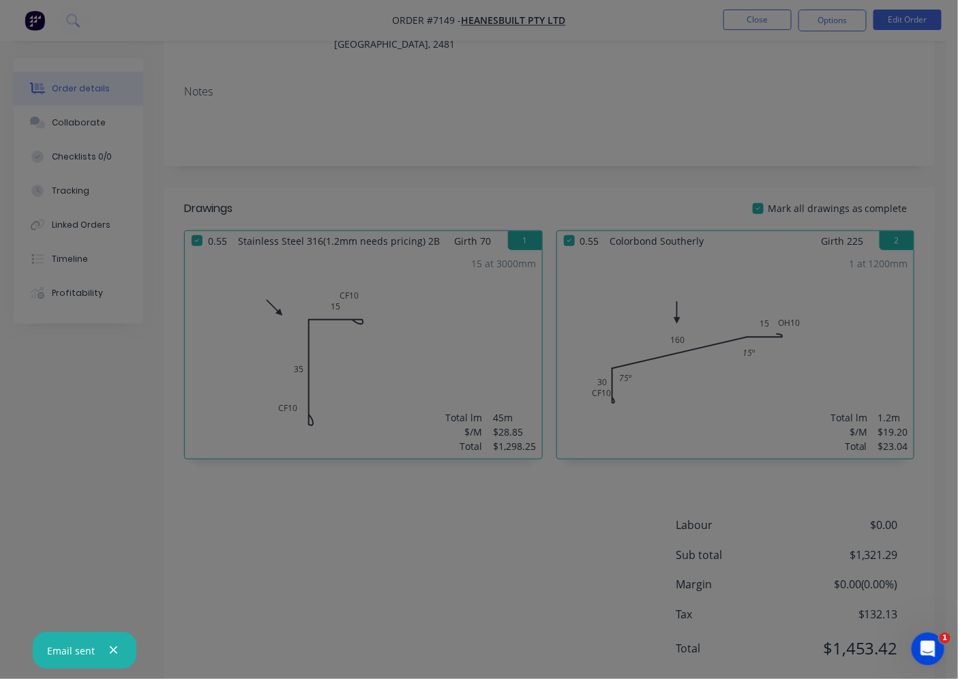
scroll to position [0, 0]
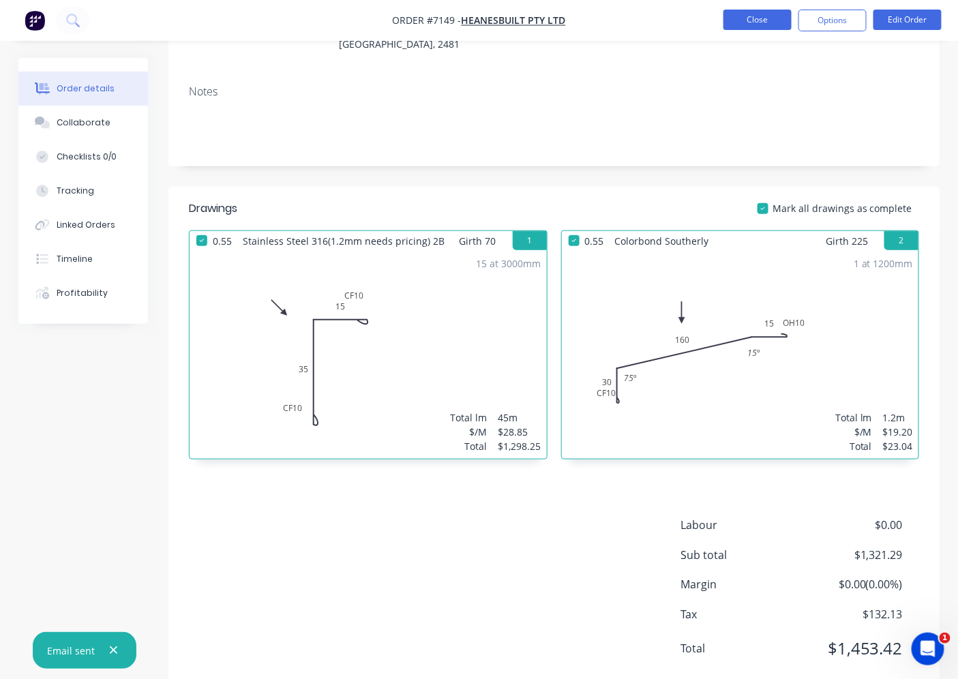
click at [761, 12] on button "Close" at bounding box center [757, 20] width 68 height 20
